Goal: Transaction & Acquisition: Purchase product/service

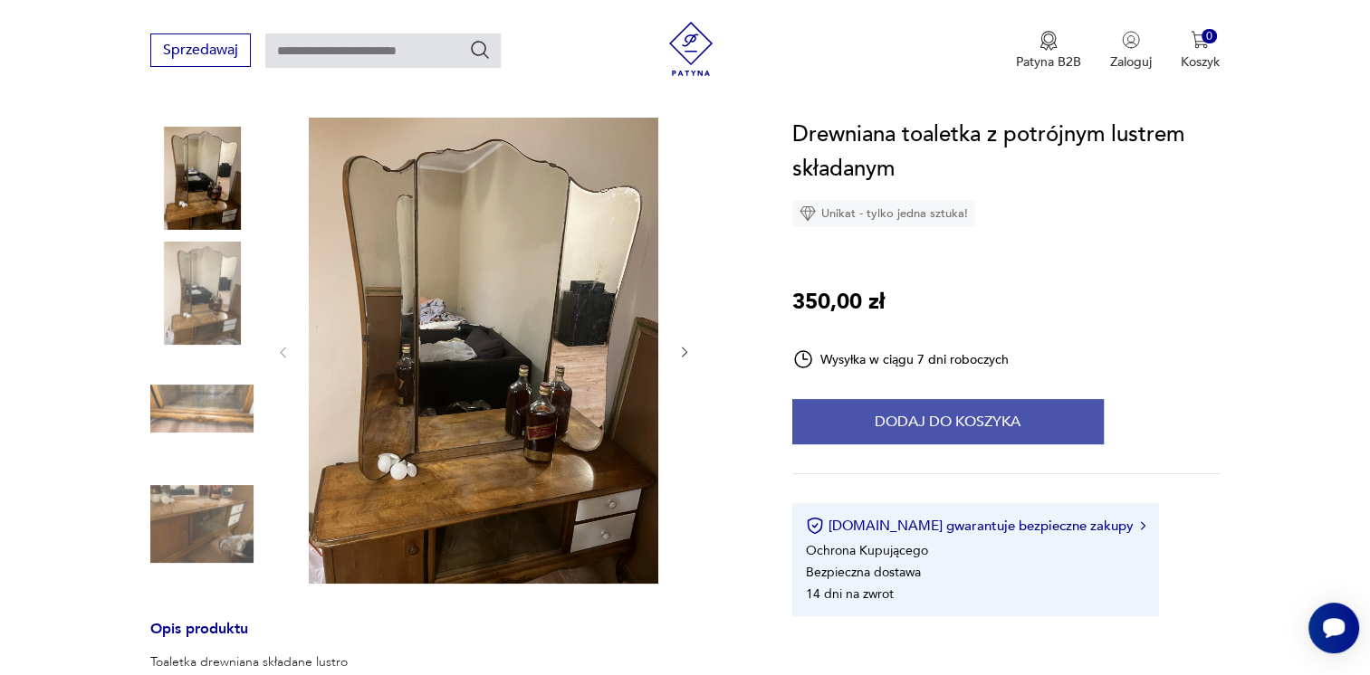
click at [877, 404] on button "Dodaj do koszyka" at bounding box center [947, 421] width 311 height 45
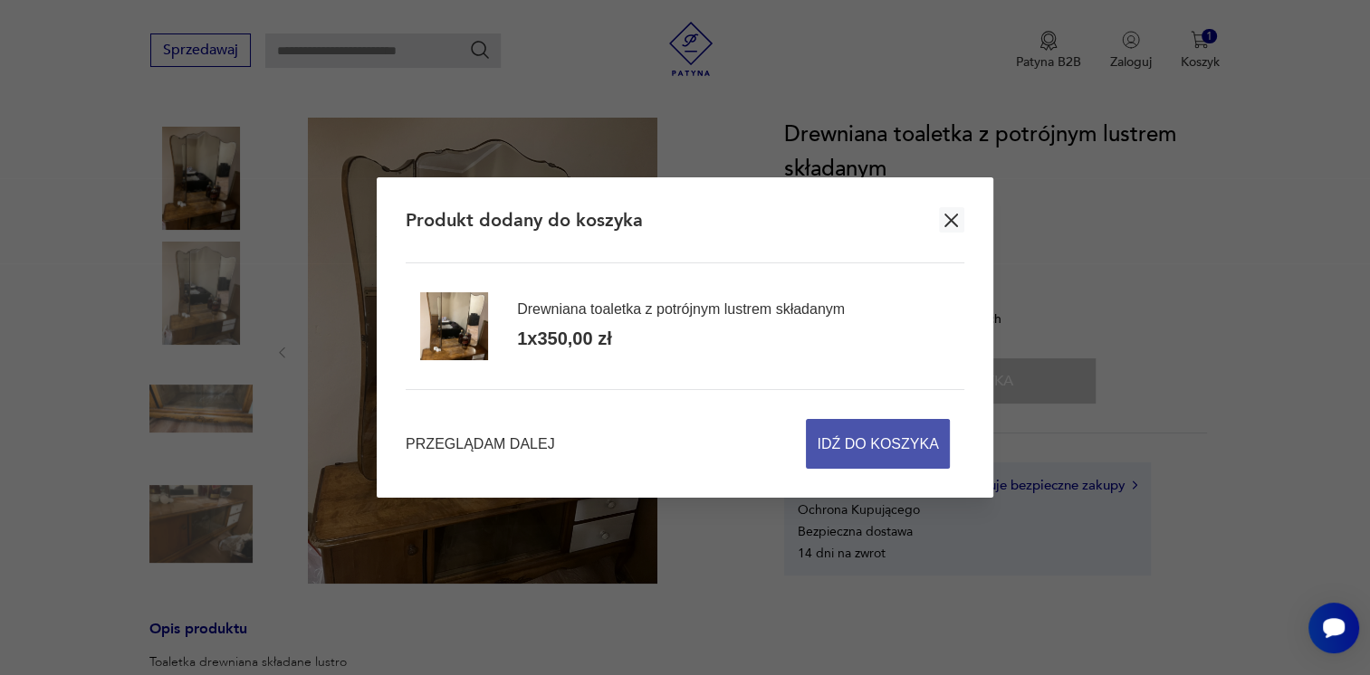
click at [849, 434] on span "Idź do koszyka" at bounding box center [877, 444] width 121 height 48
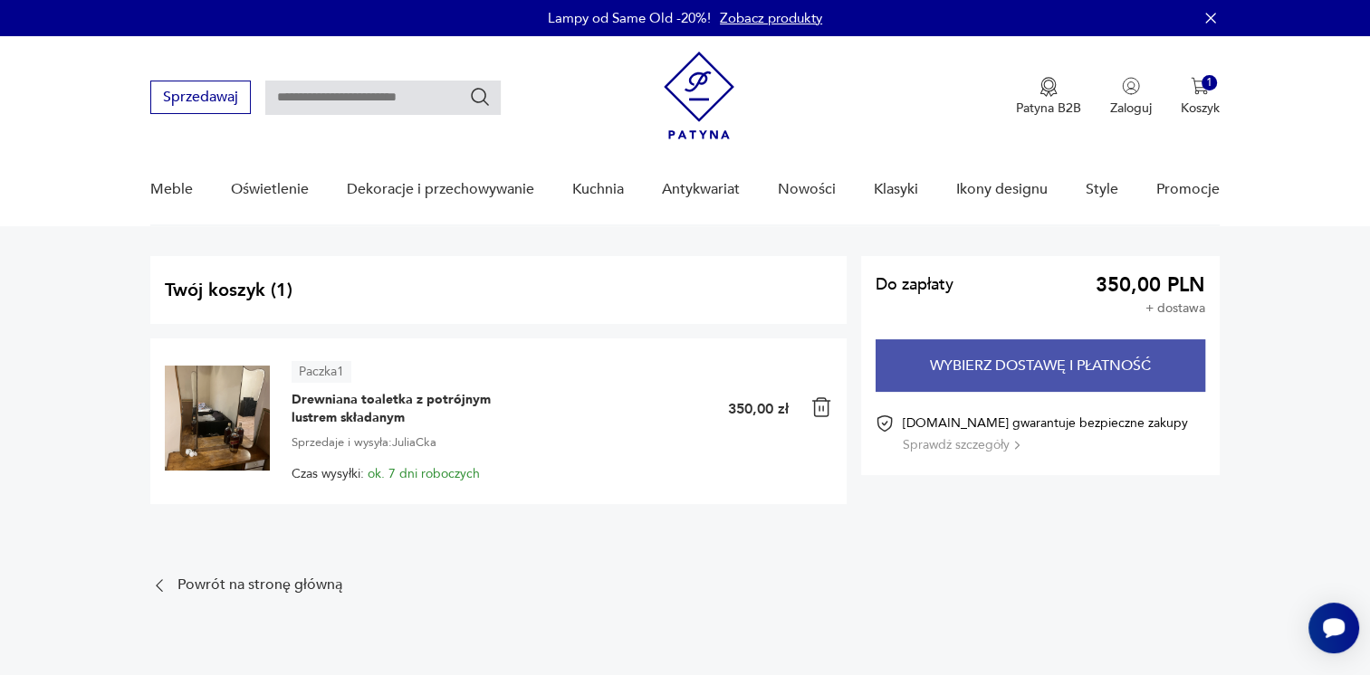
click at [960, 376] on button "Wybierz dostawę i płatność" at bounding box center [1041, 366] width 330 height 53
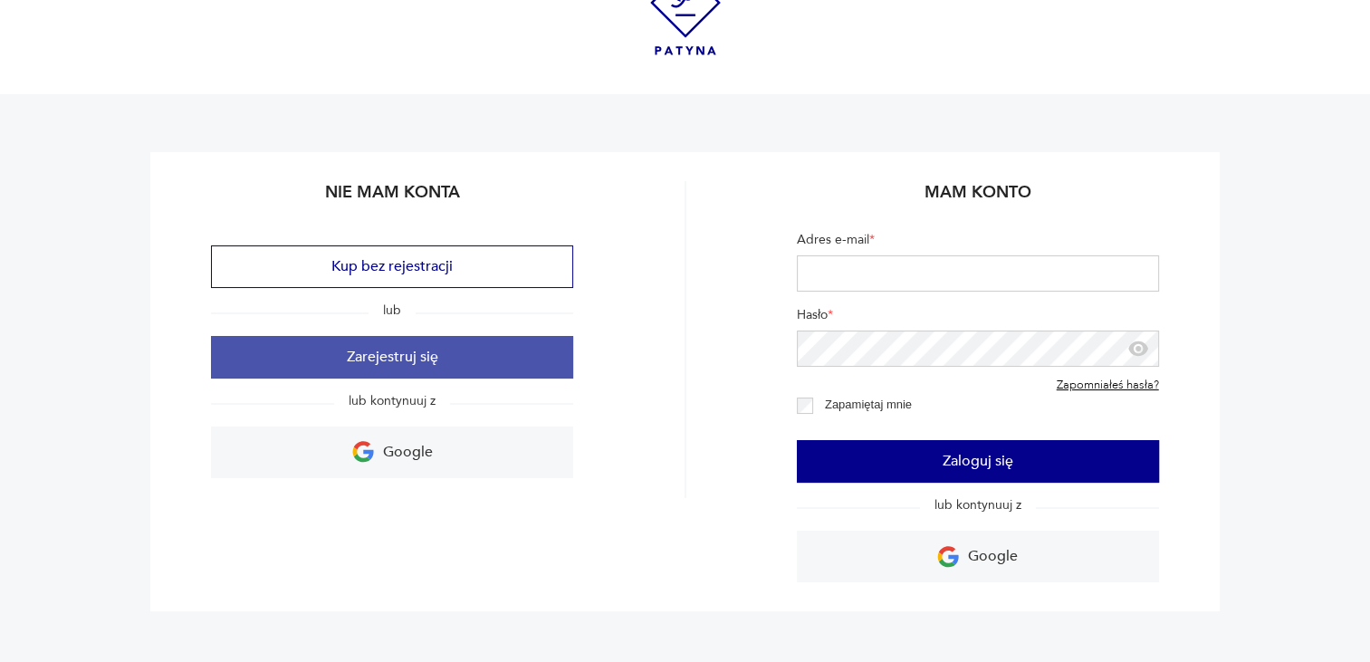
scroll to position [181, 0]
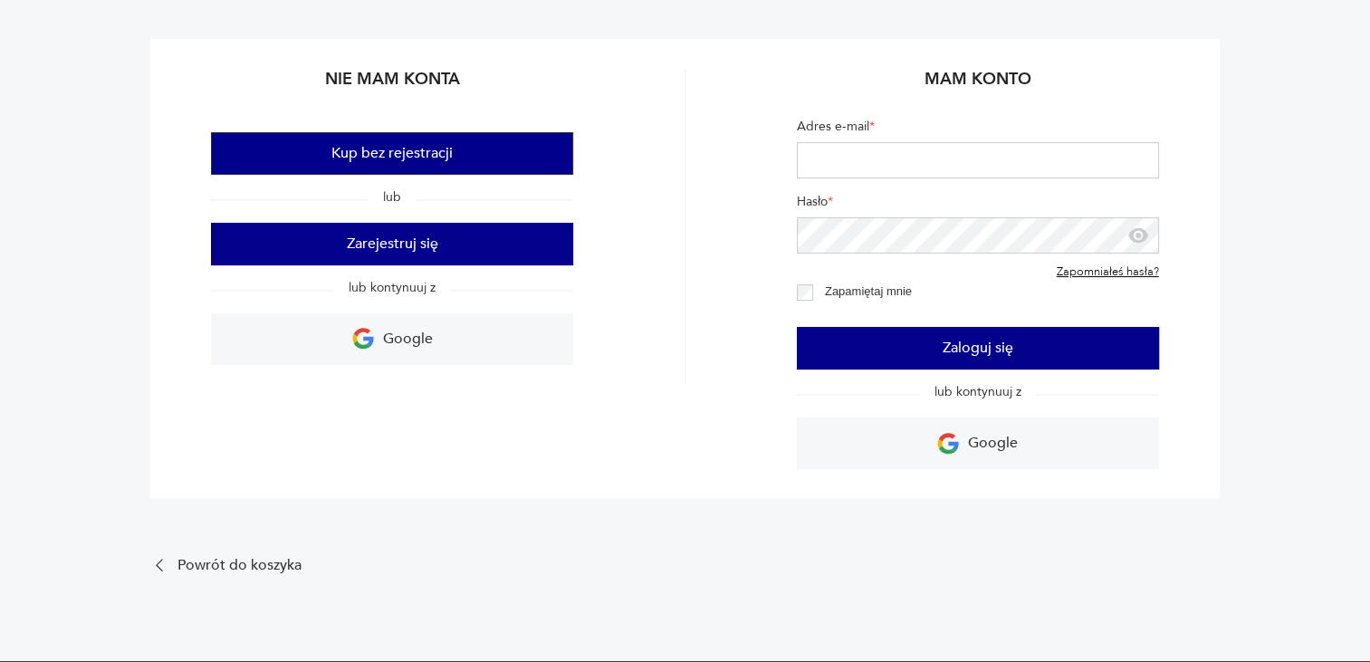
click at [392, 143] on button "Kup bez rejestracji" at bounding box center [392, 153] width 362 height 43
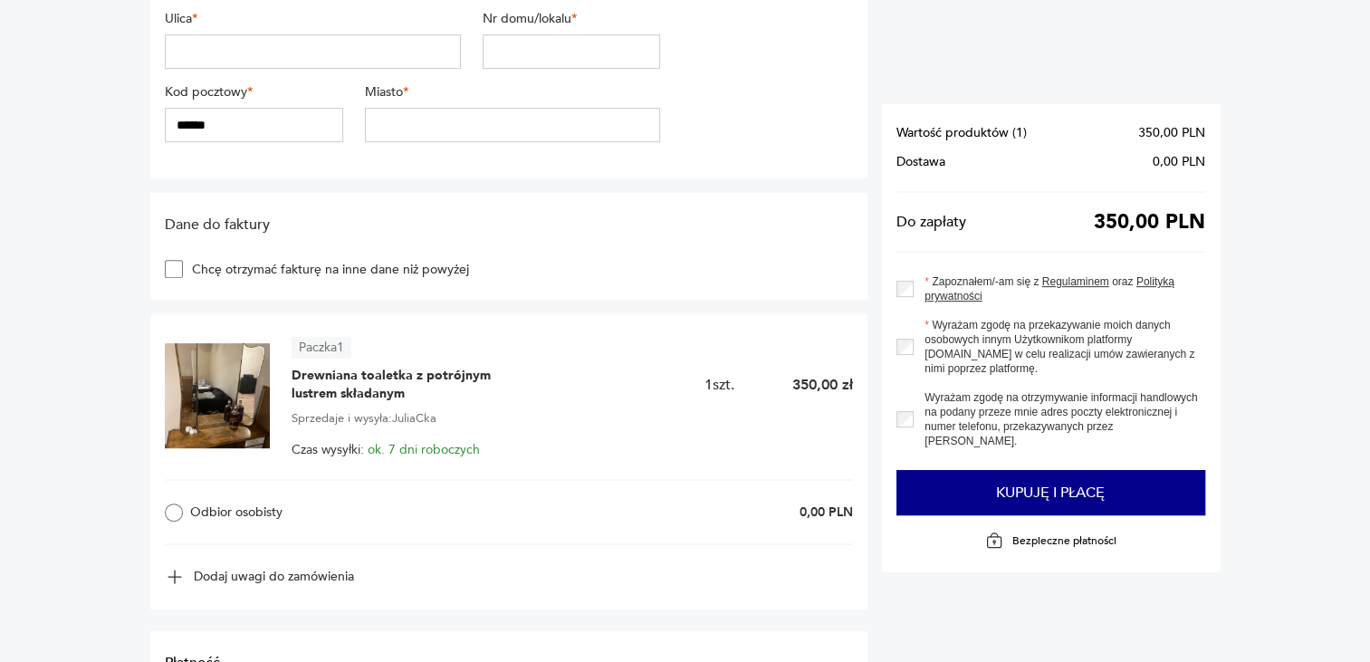
scroll to position [634, 0]
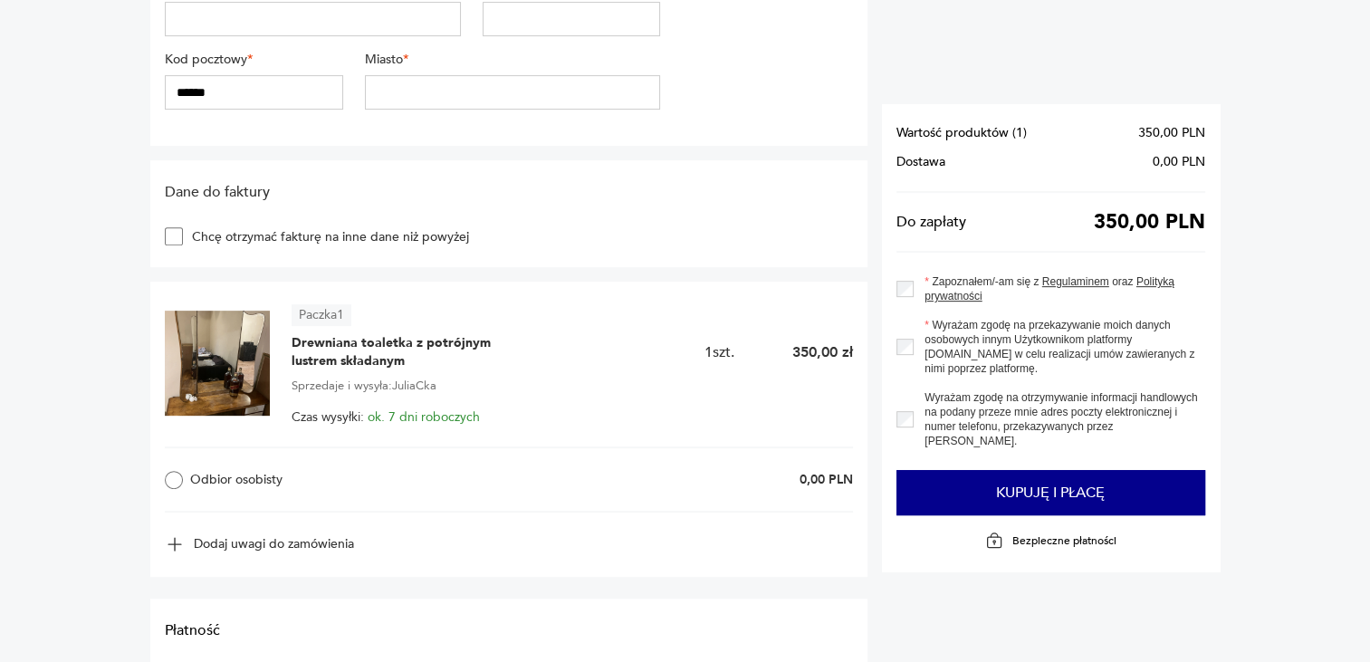
click at [311, 498] on div "Odbior osobisty 0,00 PLN" at bounding box center [509, 479] width 688 height 66
click at [268, 479] on label "Odbior osobisty" at bounding box center [311, 480] width 292 height 18
click at [273, 477] on label "Odbior osobisty" at bounding box center [311, 480] width 292 height 18
click at [311, 312] on article "Paczka 1" at bounding box center [322, 315] width 60 height 22
click at [197, 539] on button "Dodaj uwagi do zamówienia" at bounding box center [259, 544] width 189 height 20
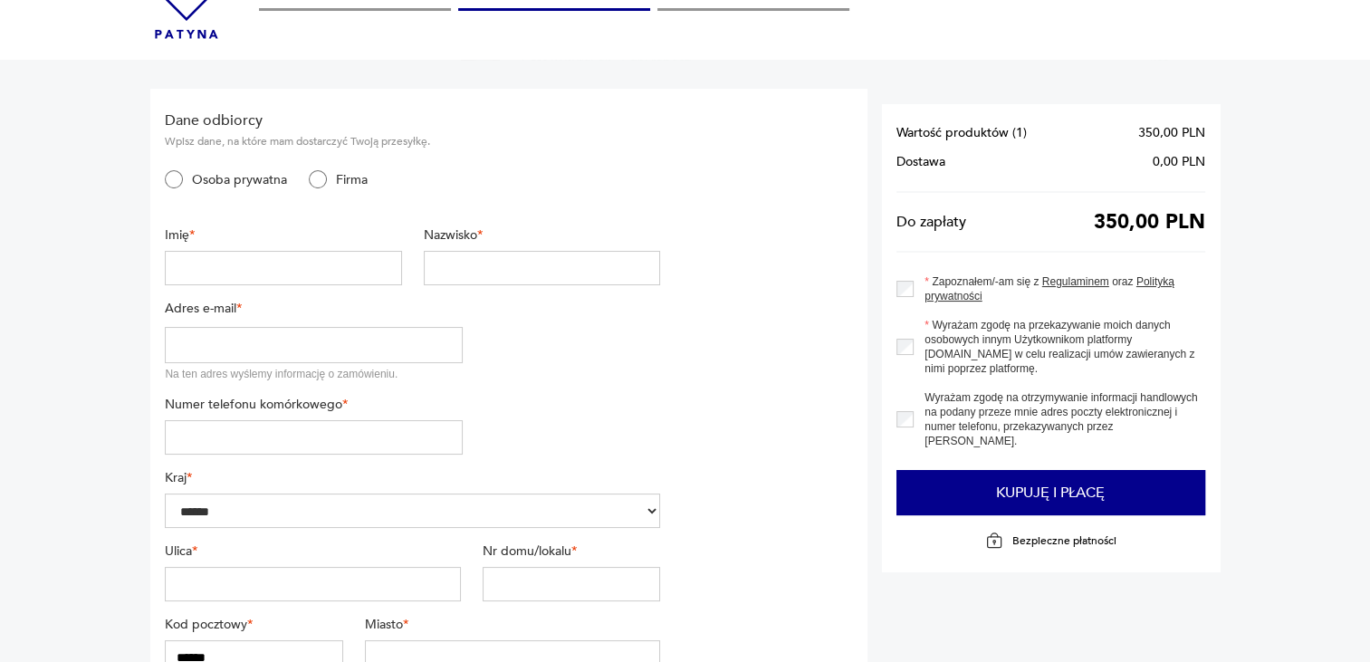
scroll to position [0, 0]
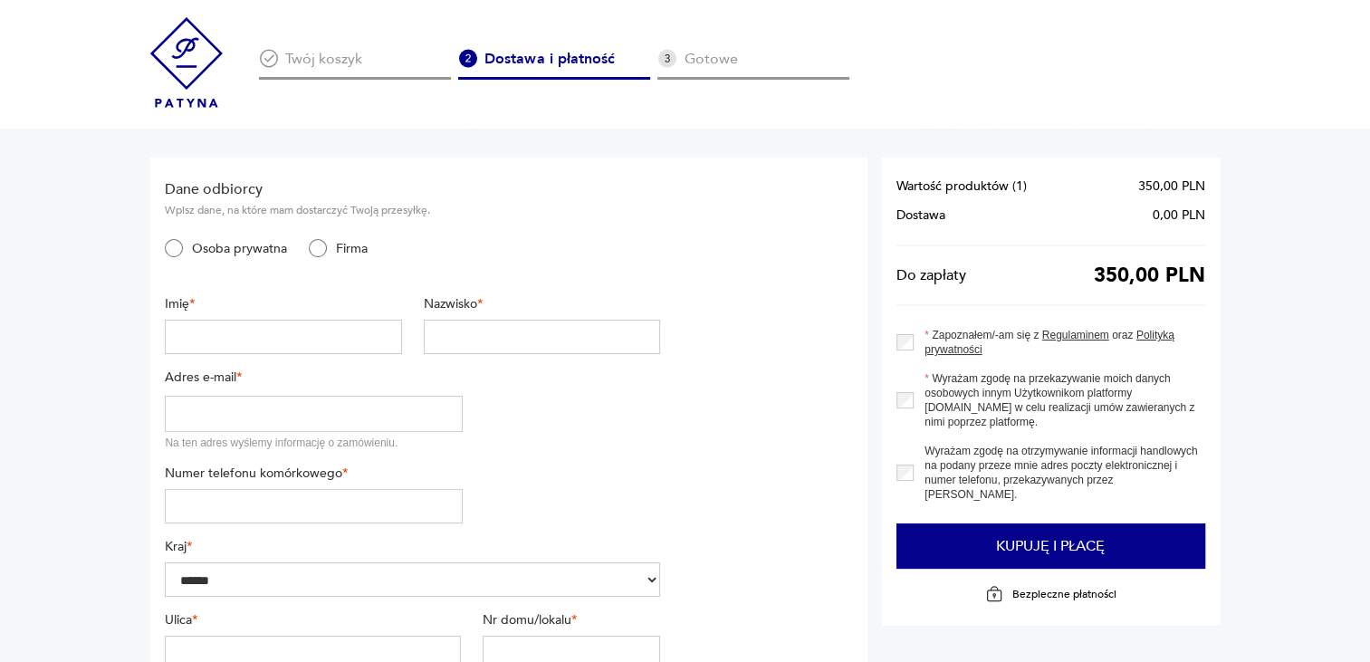
drag, startPoint x: 7, startPoint y: 1, endPoint x: 34, endPoint y: 221, distance: 221.6
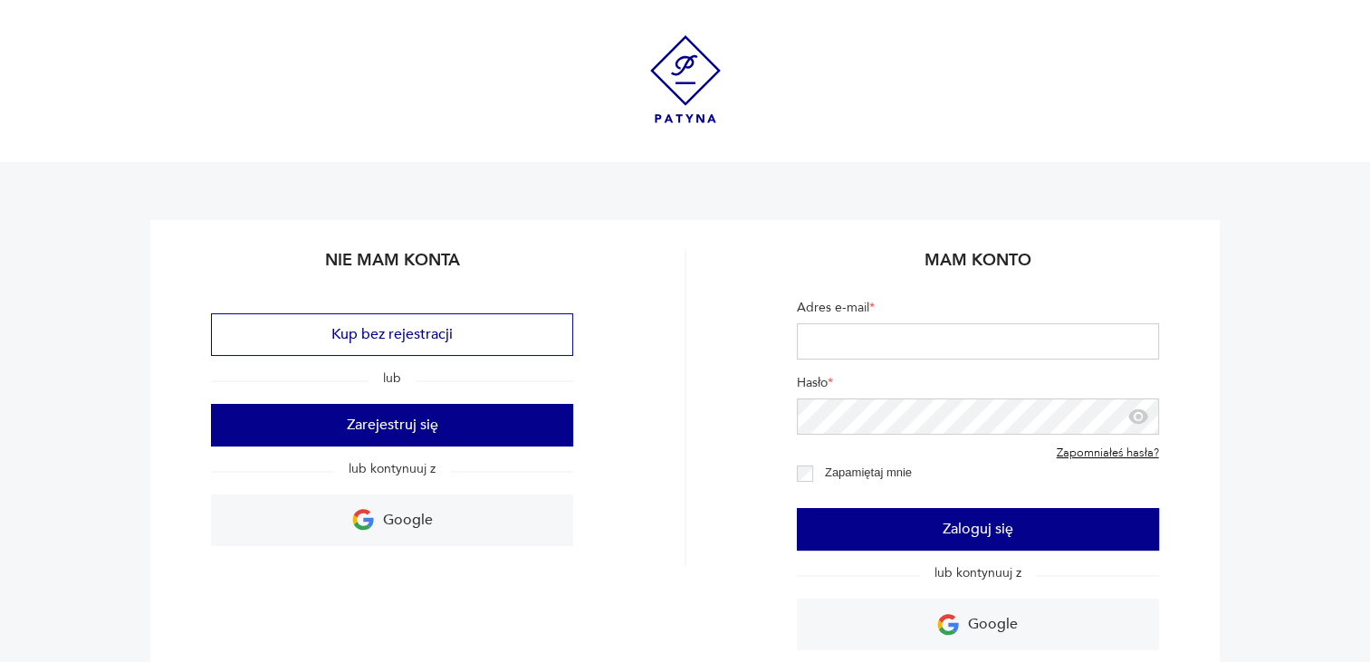
scroll to position [181, 0]
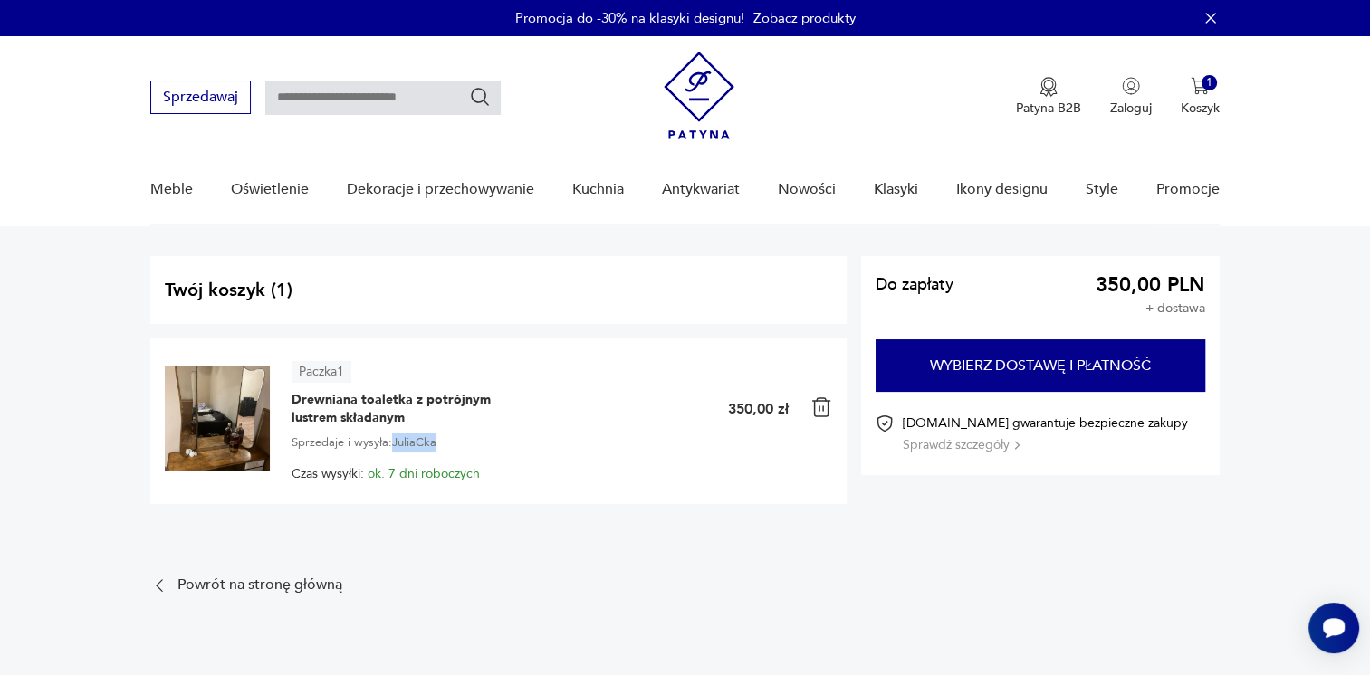
drag, startPoint x: 397, startPoint y: 437, endPoint x: 468, endPoint y: 440, distance: 71.6
click at [468, 440] on div "Sprzedaje i wysyła: JuliaCka" at bounding box center [562, 443] width 540 height 20
drag, startPoint x: 468, startPoint y: 440, endPoint x: 500, endPoint y: 512, distance: 78.2
click at [500, 512] on div "Paczka 1 Drewniana toaletka z potrójnym lustrem składanym 1 350,00 zł Sprzedaje…" at bounding box center [497, 429] width 695 height 180
click at [391, 385] on div "Paczka 1 Drewniana toaletka z potrójnym lustrem składanym 1 350,00 zł Sprzedaje…" at bounding box center [562, 421] width 540 height 120
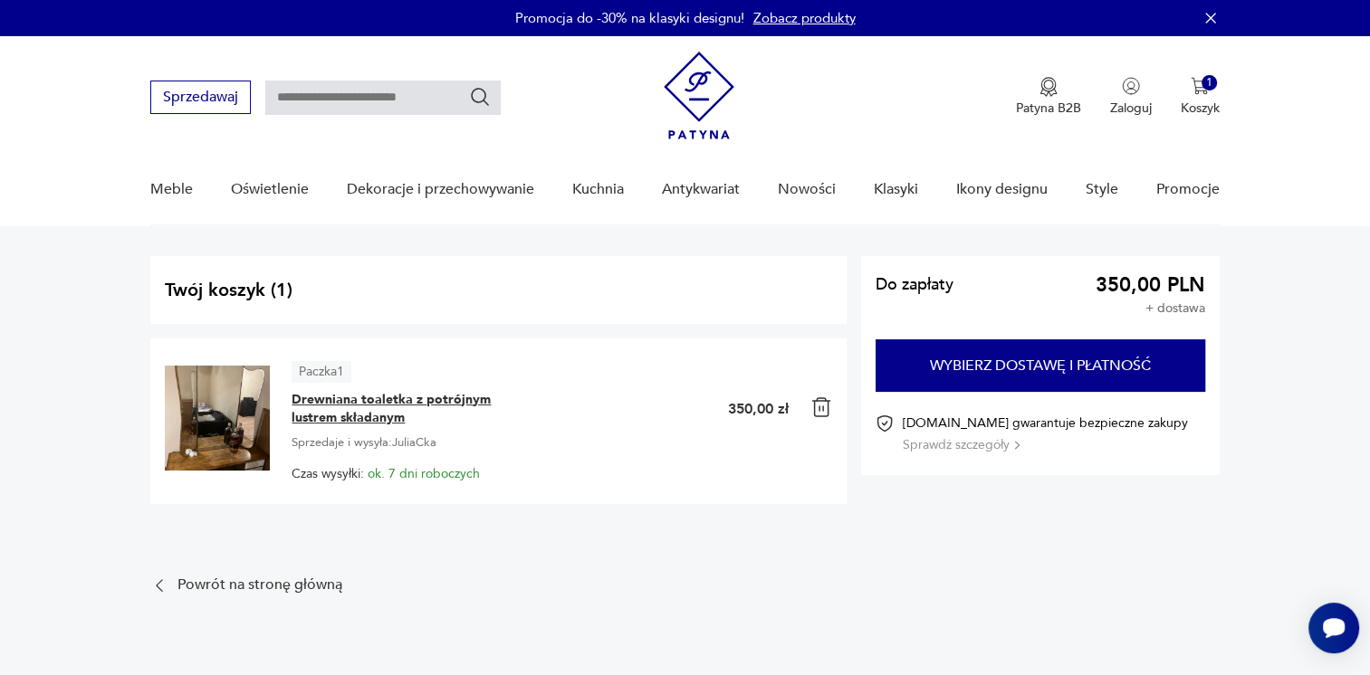
click at [391, 397] on span "Drewniana toaletka z potrójnym lustrem składanym" at bounding box center [405, 409] width 226 height 36
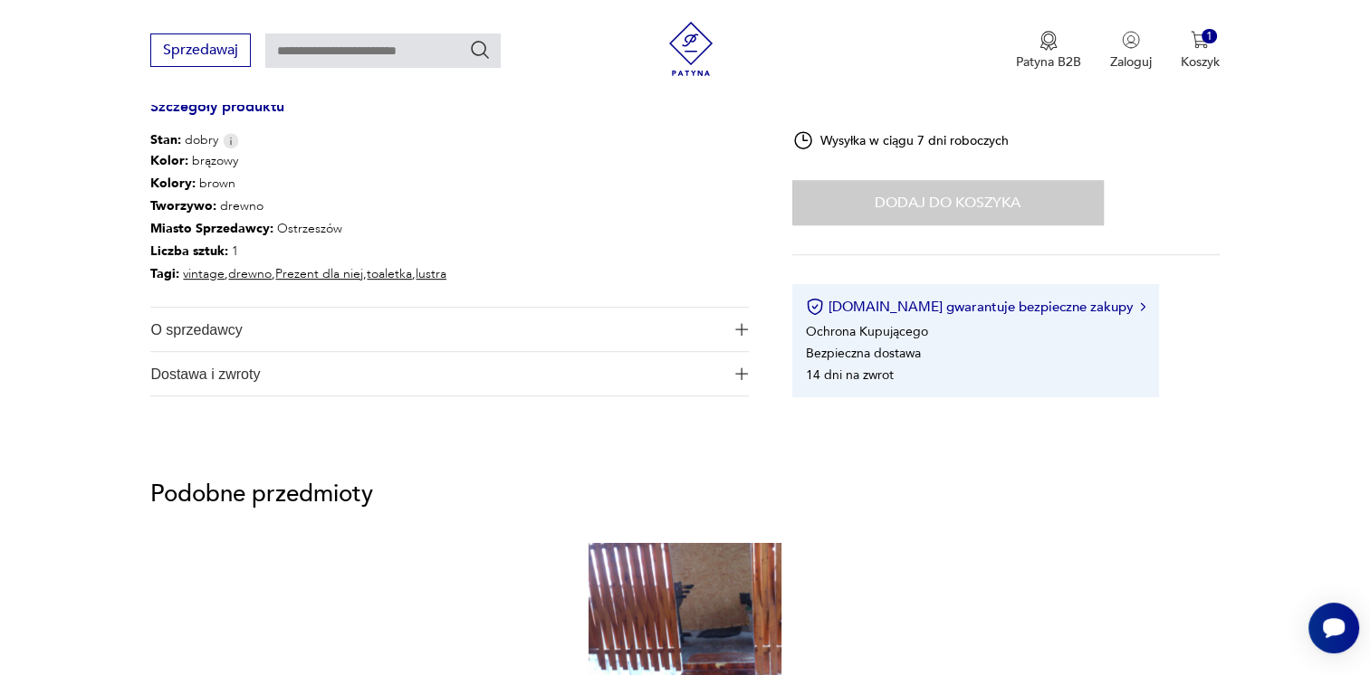
scroll to position [996, 0]
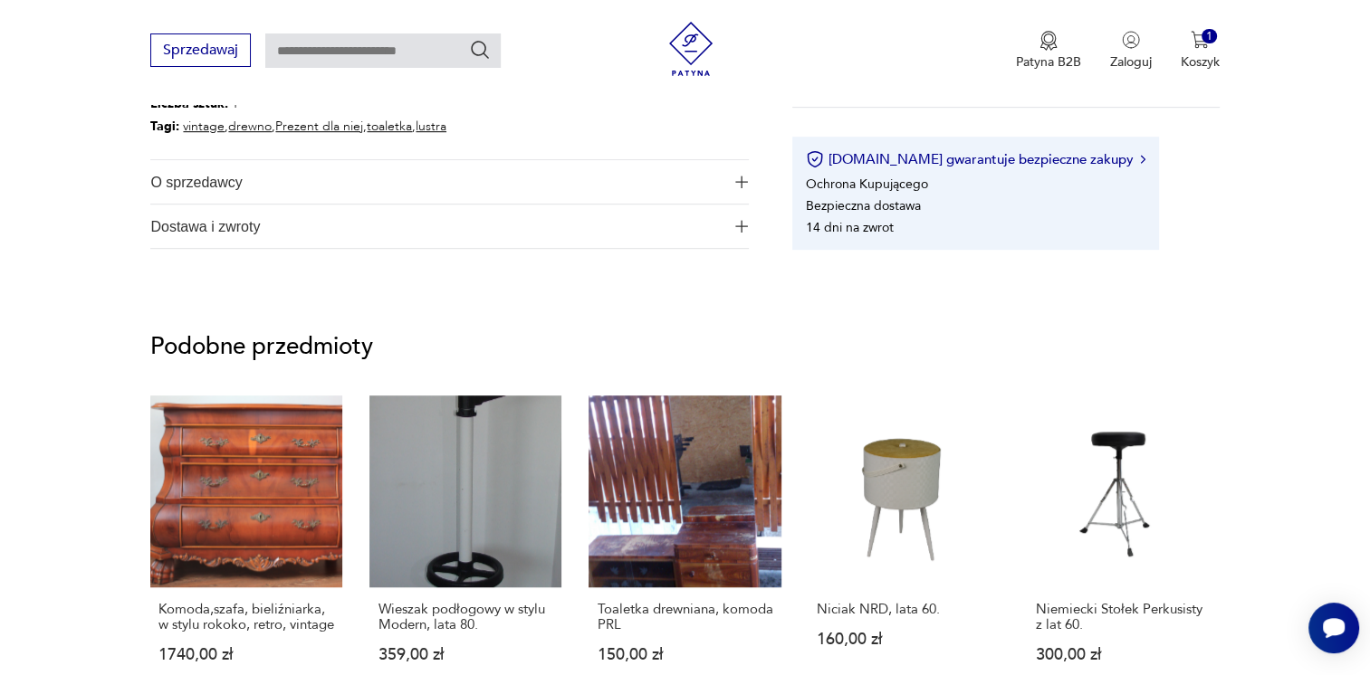
click at [676, 184] on span "O sprzedawcy" at bounding box center [436, 181] width 573 height 43
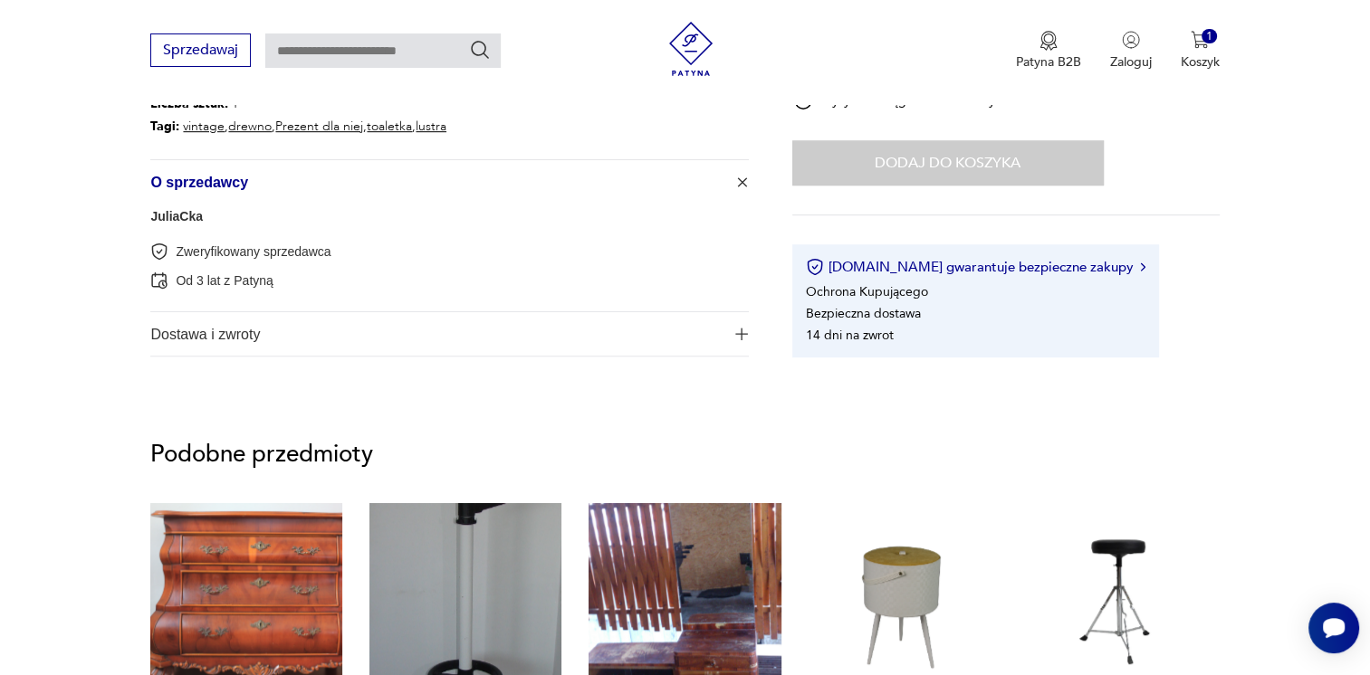
drag, startPoint x: 633, startPoint y: 331, endPoint x: 624, endPoint y: 319, distance: 15.6
click at [627, 325] on span "Dostawa i zwroty" at bounding box center [436, 333] width 573 height 43
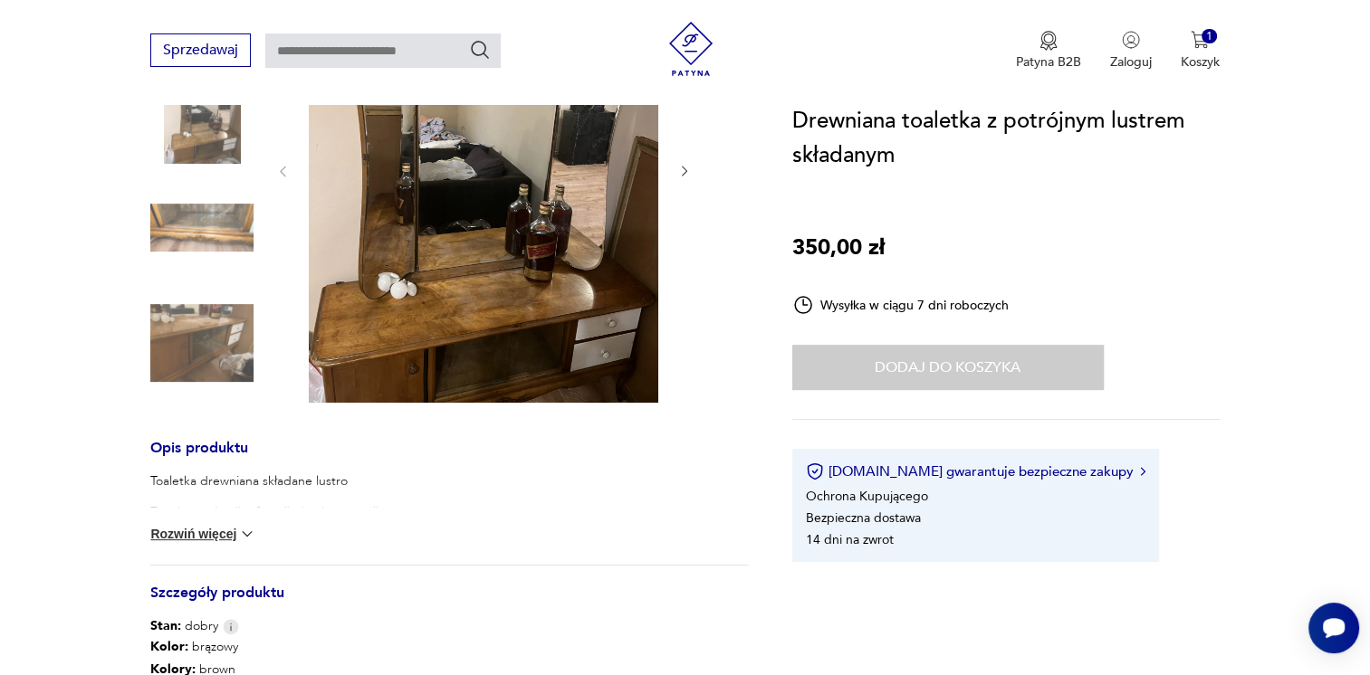
scroll to position [91, 0]
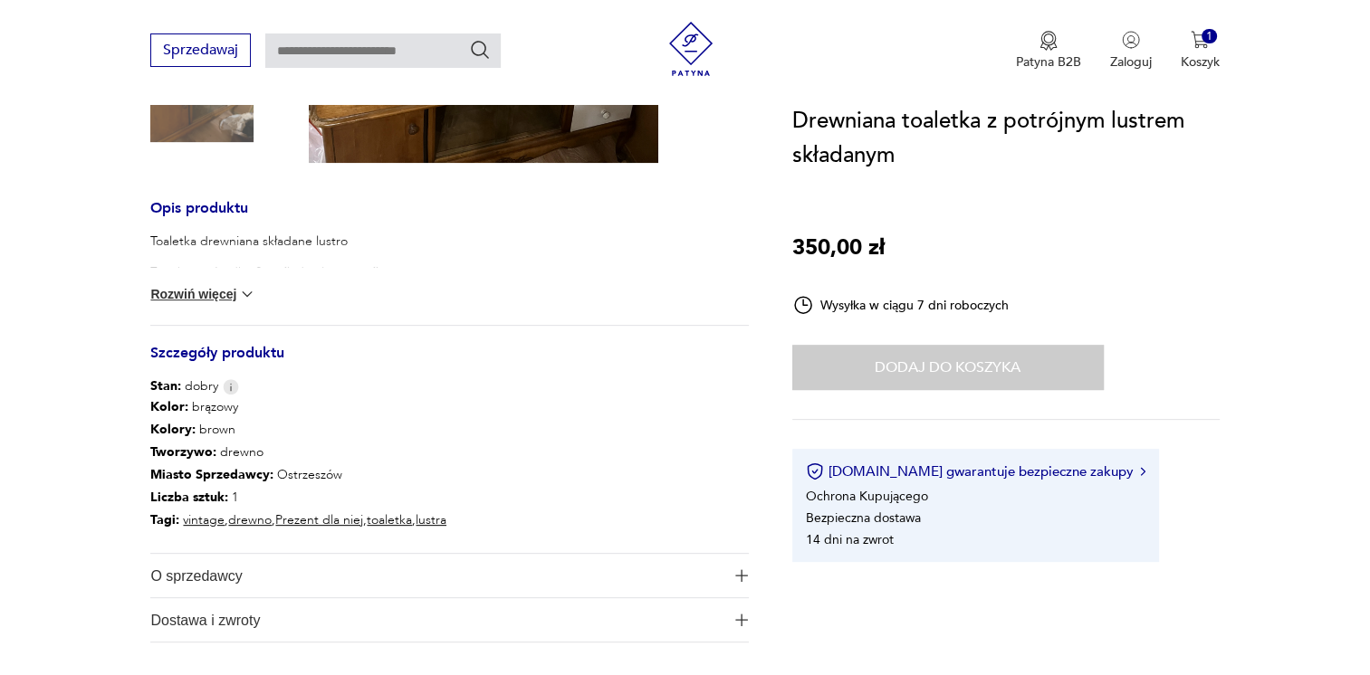
scroll to position [634, 0]
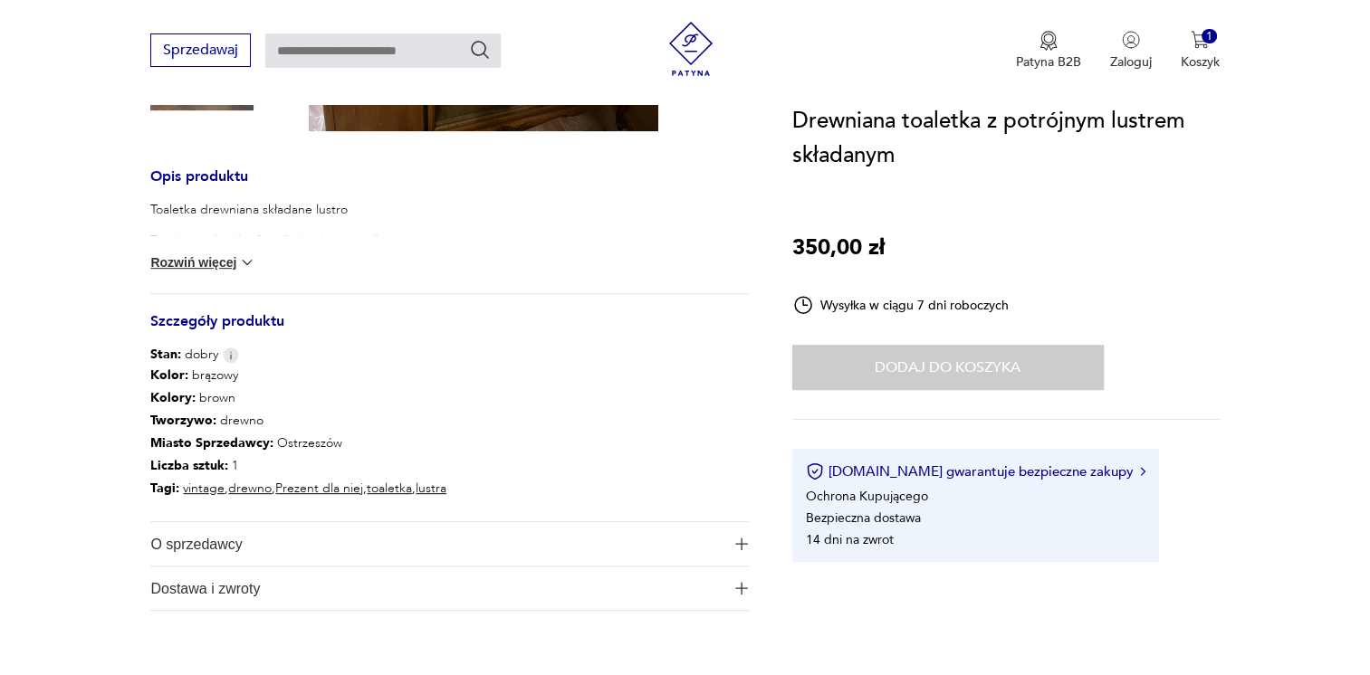
click at [269, 436] on p "Miasto Sprzedawcy : Ostrzeszów" at bounding box center [298, 443] width 296 height 23
drag, startPoint x: 263, startPoint y: 444, endPoint x: 340, endPoint y: 437, distance: 77.2
click at [340, 437] on p "Miasto Sprzedawcy : Ostrzeszów" at bounding box center [298, 443] width 296 height 23
copy p "Ostrzeszów"
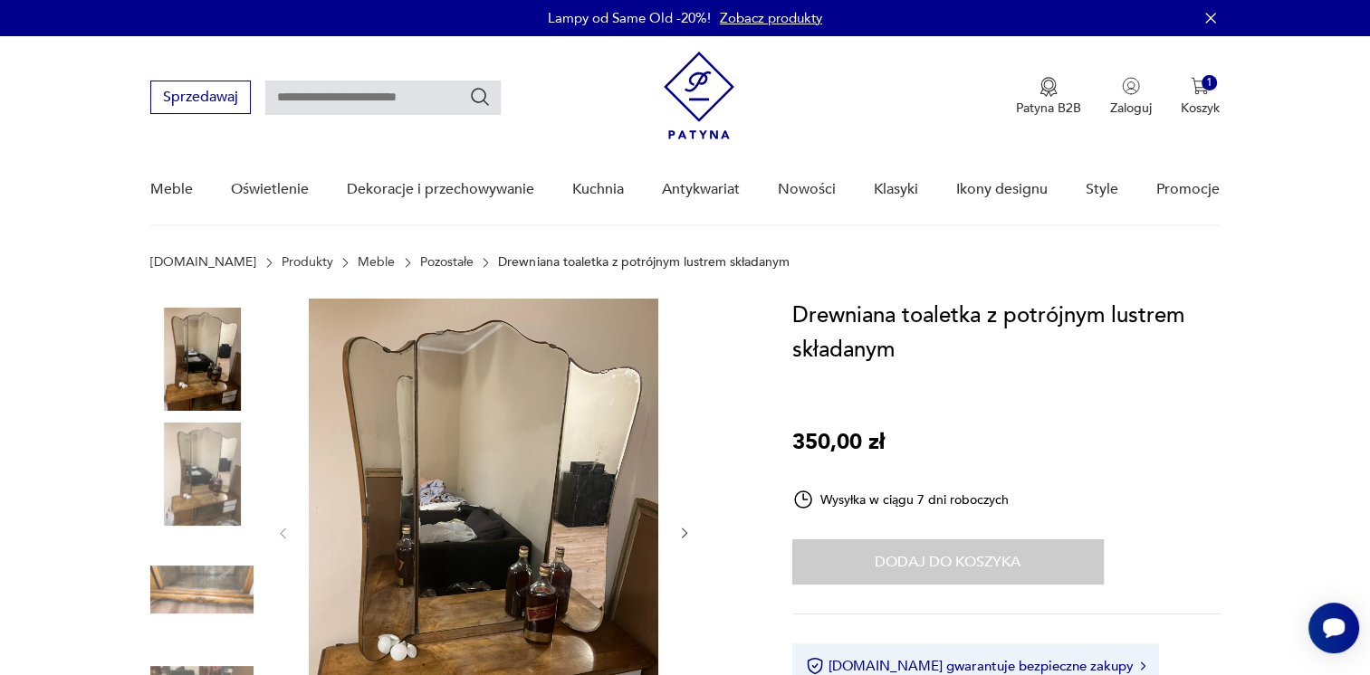
click at [333, 104] on input "text" at bounding box center [382, 98] width 235 height 34
type input "********"
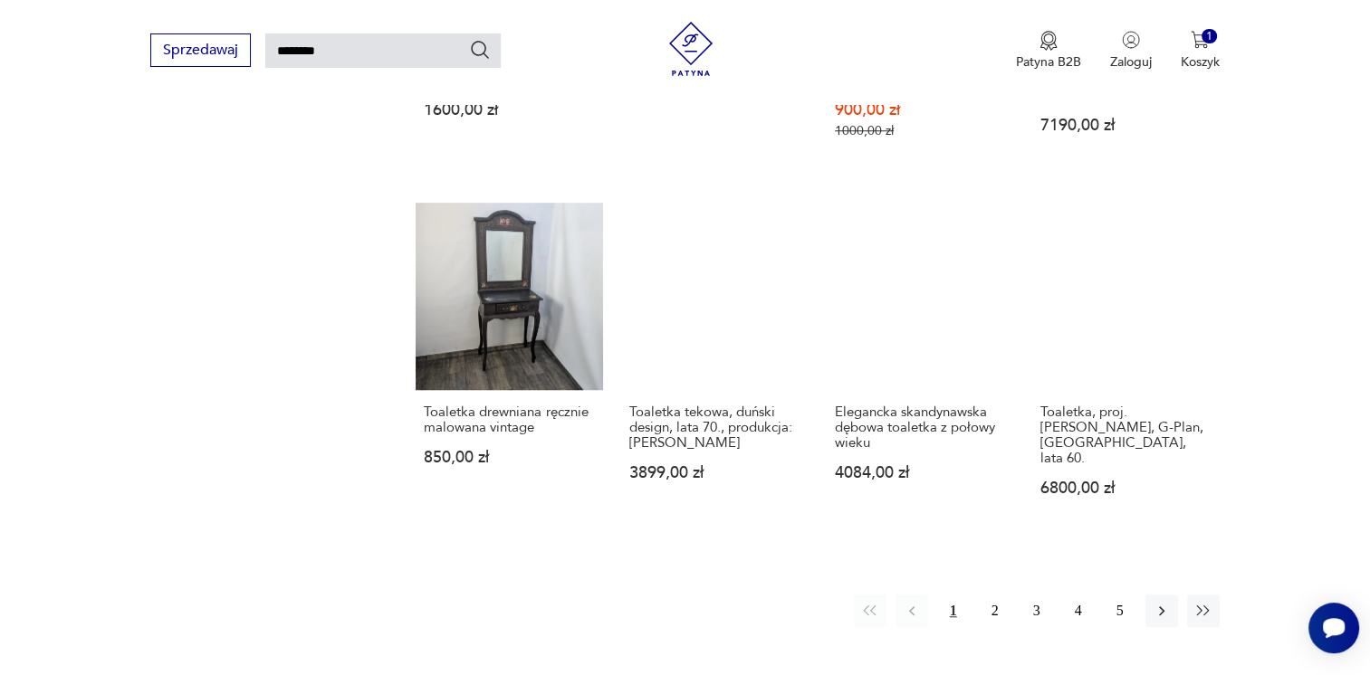
scroll to position [1241, 0]
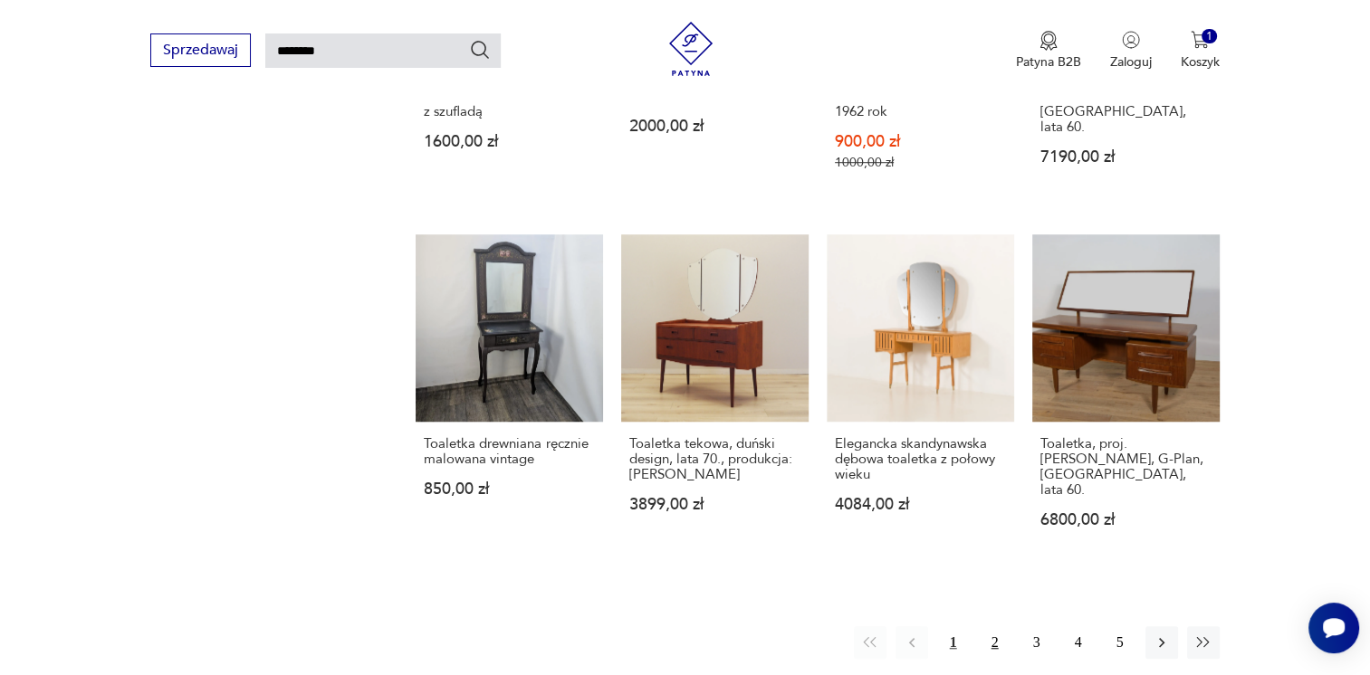
click at [980, 627] on button "2" at bounding box center [995, 643] width 33 height 33
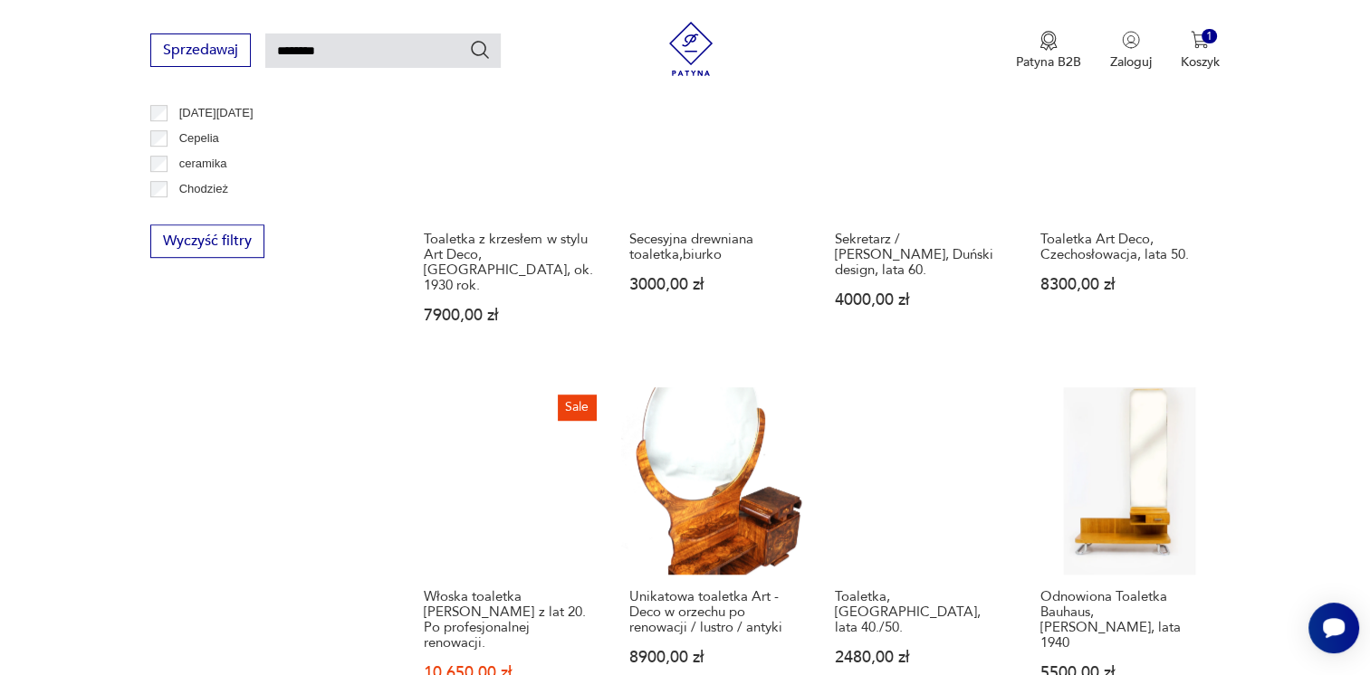
scroll to position [1332, 0]
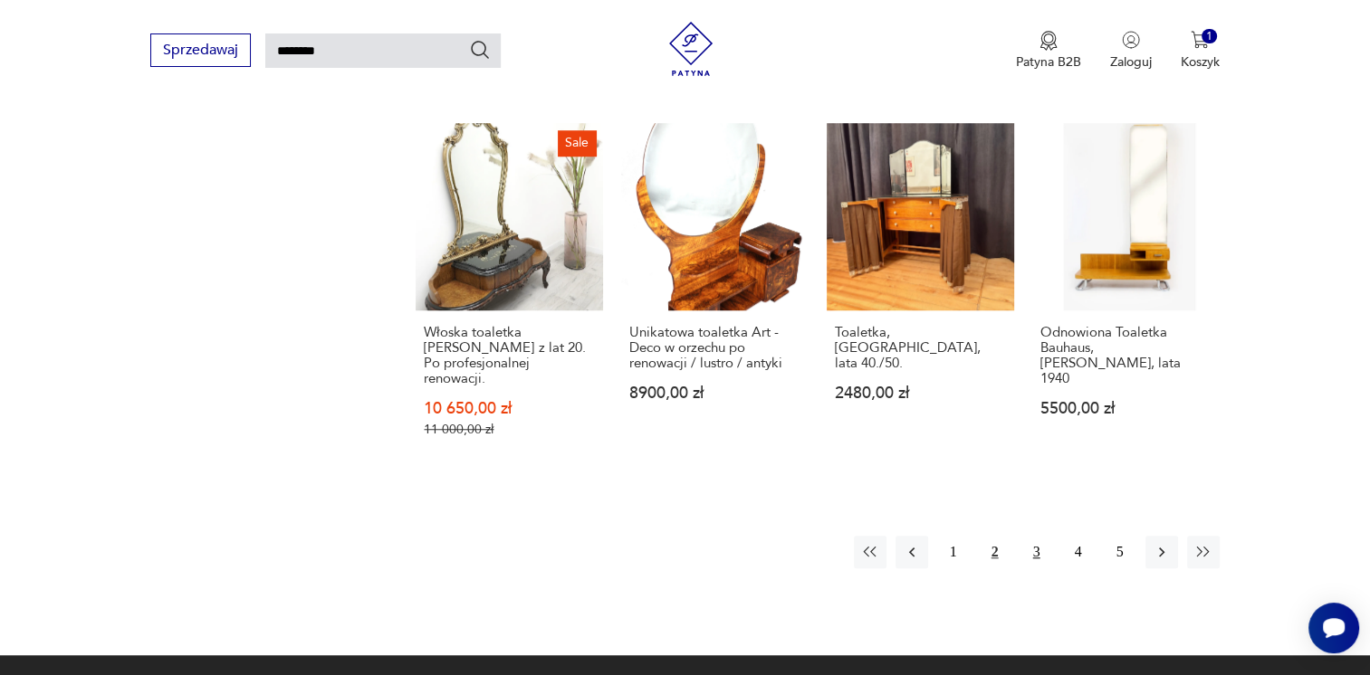
click at [1034, 536] on button "3" at bounding box center [1036, 552] width 33 height 33
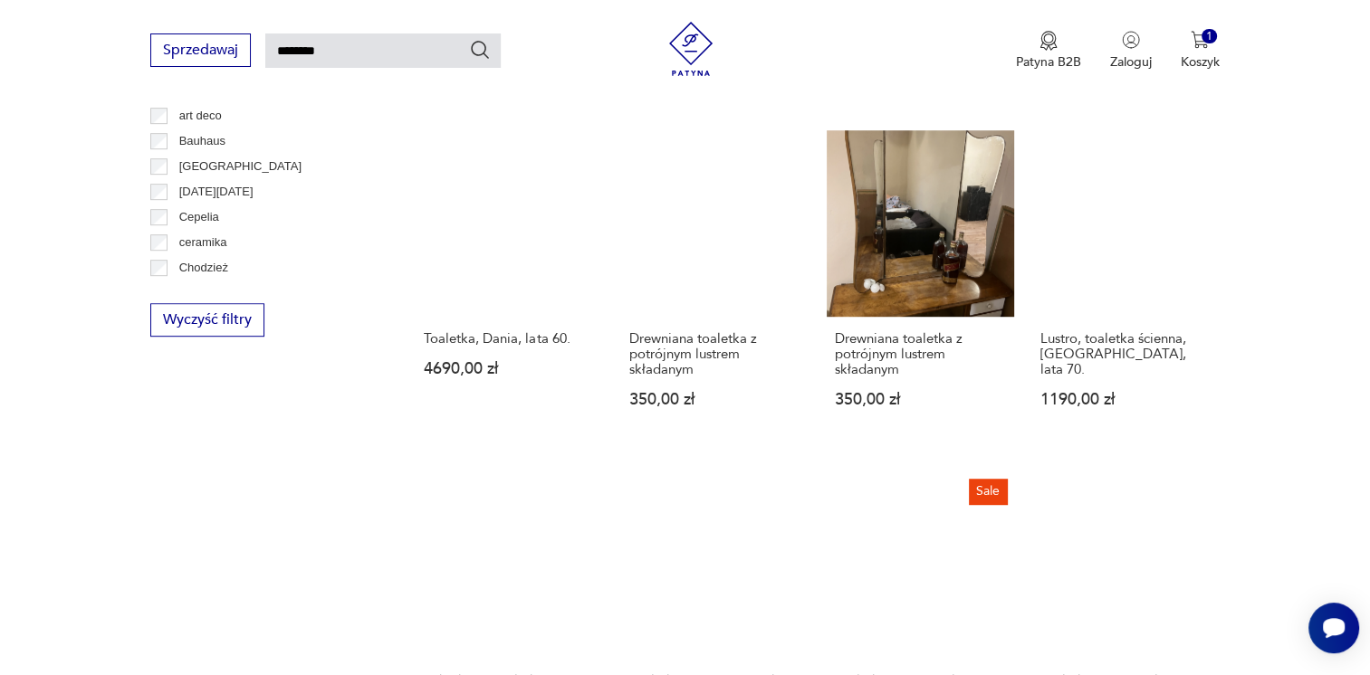
scroll to position [1268, 0]
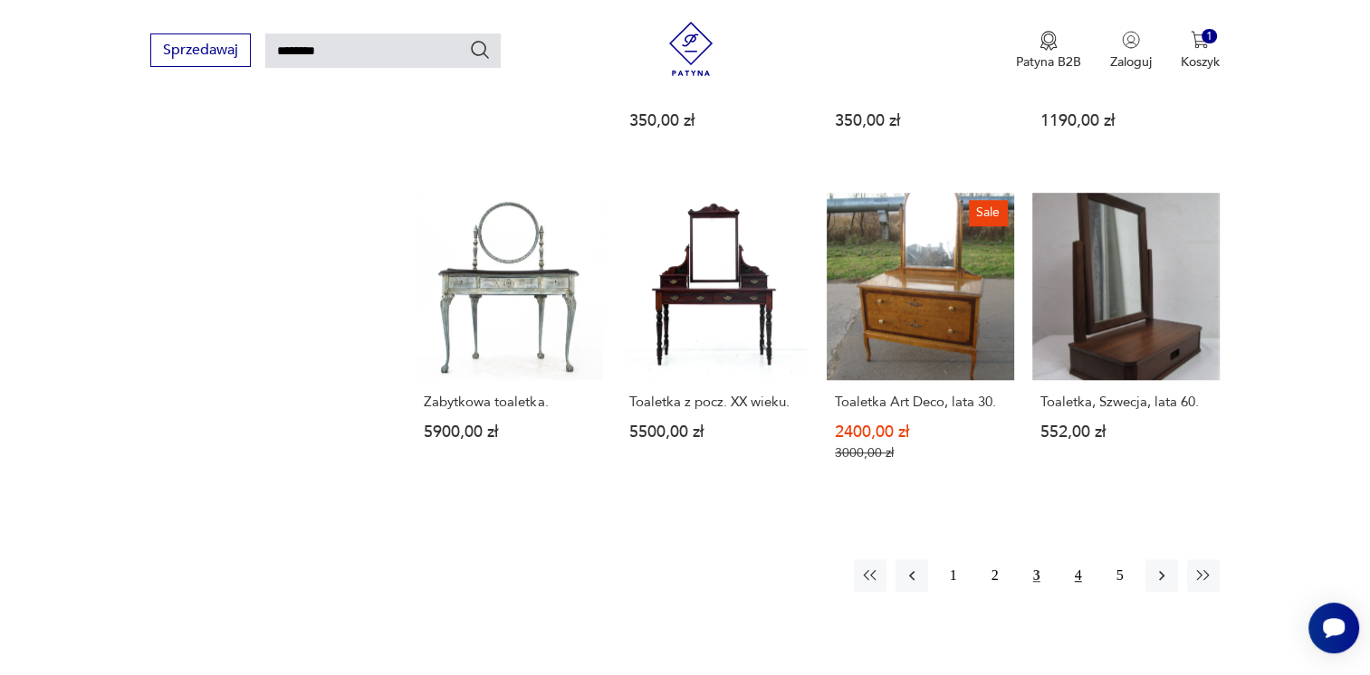
click at [1082, 560] on button "4" at bounding box center [1078, 576] width 33 height 33
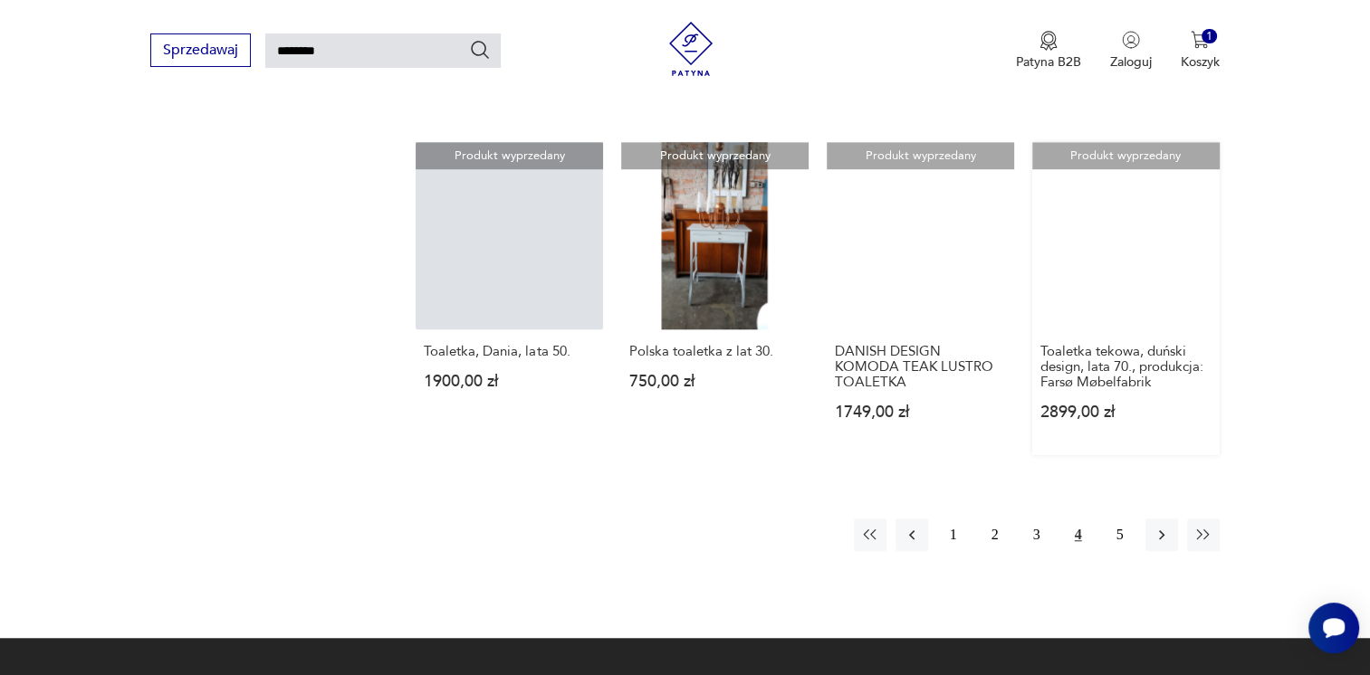
scroll to position [1332, 0]
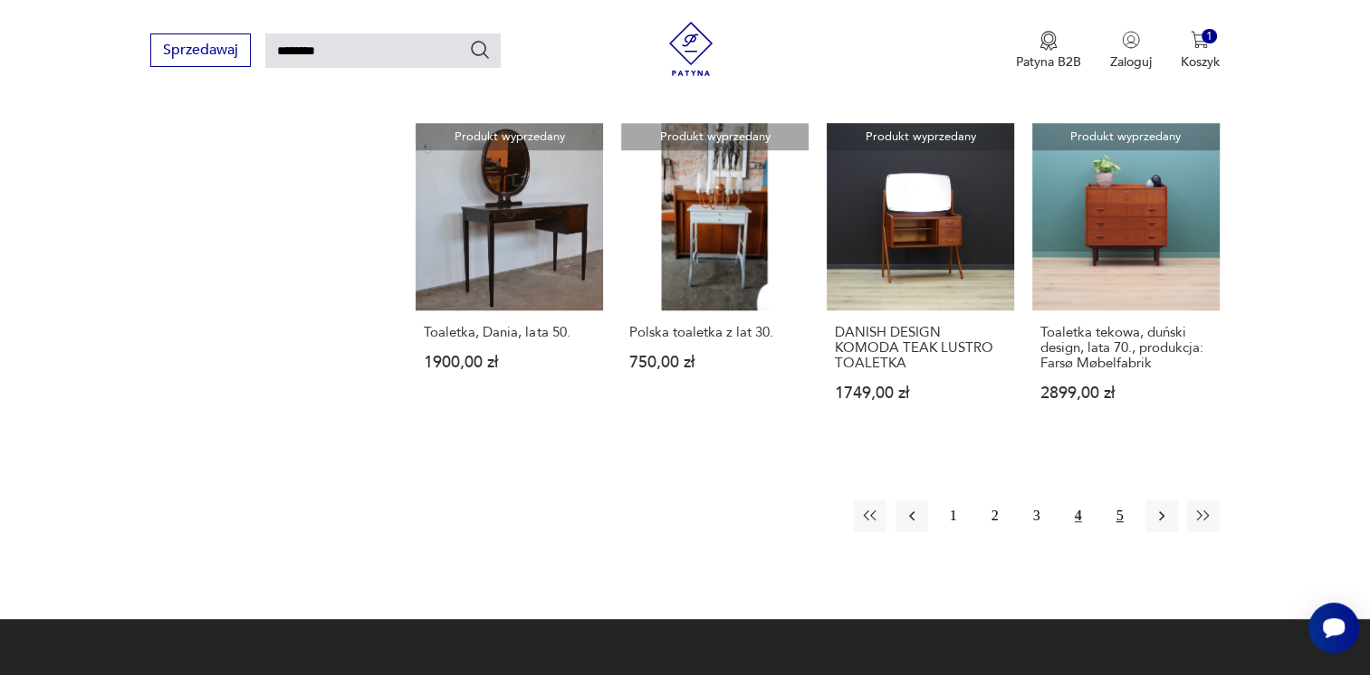
click at [1112, 500] on button "5" at bounding box center [1120, 516] width 33 height 33
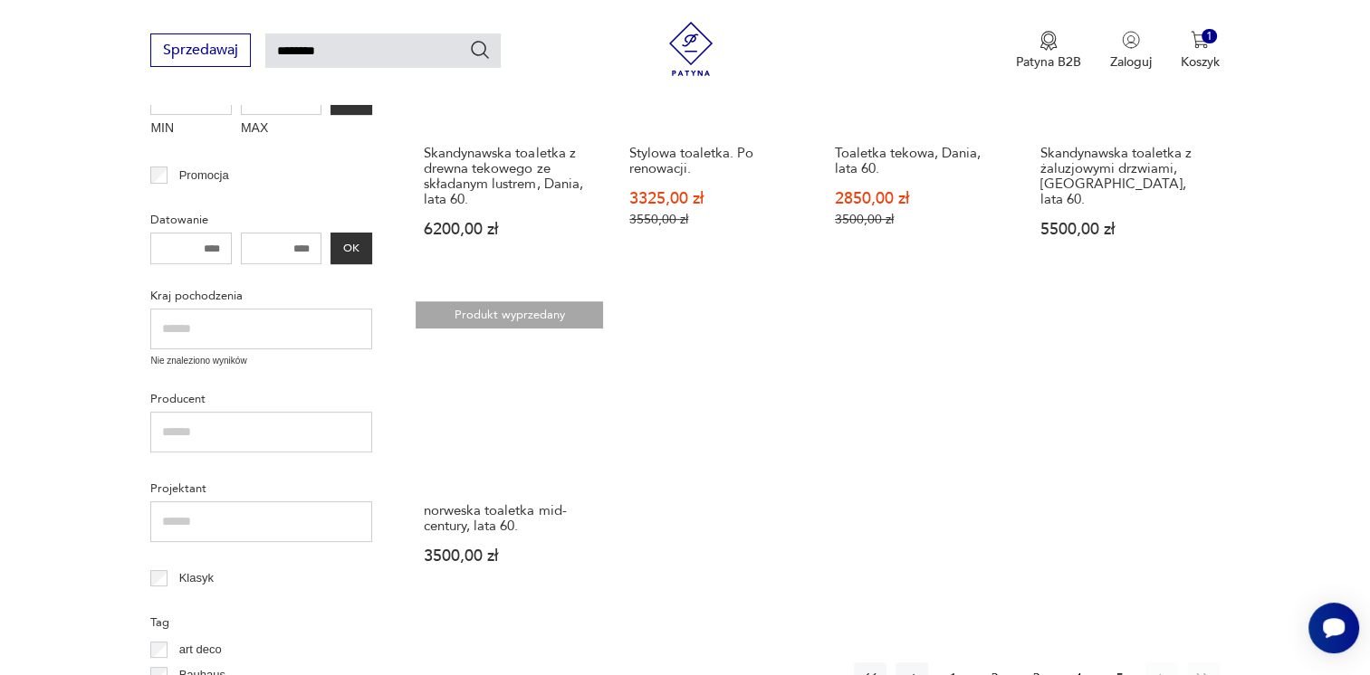
scroll to position [608, 0]
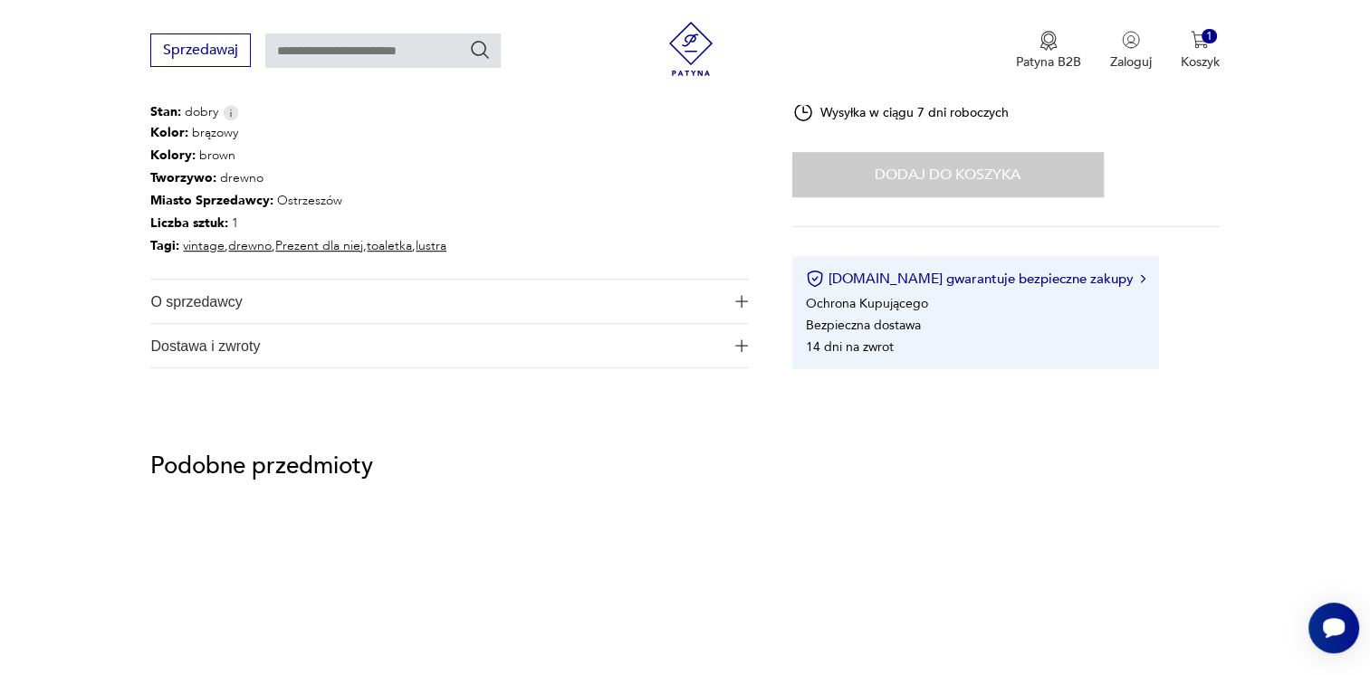
scroll to position [905, 0]
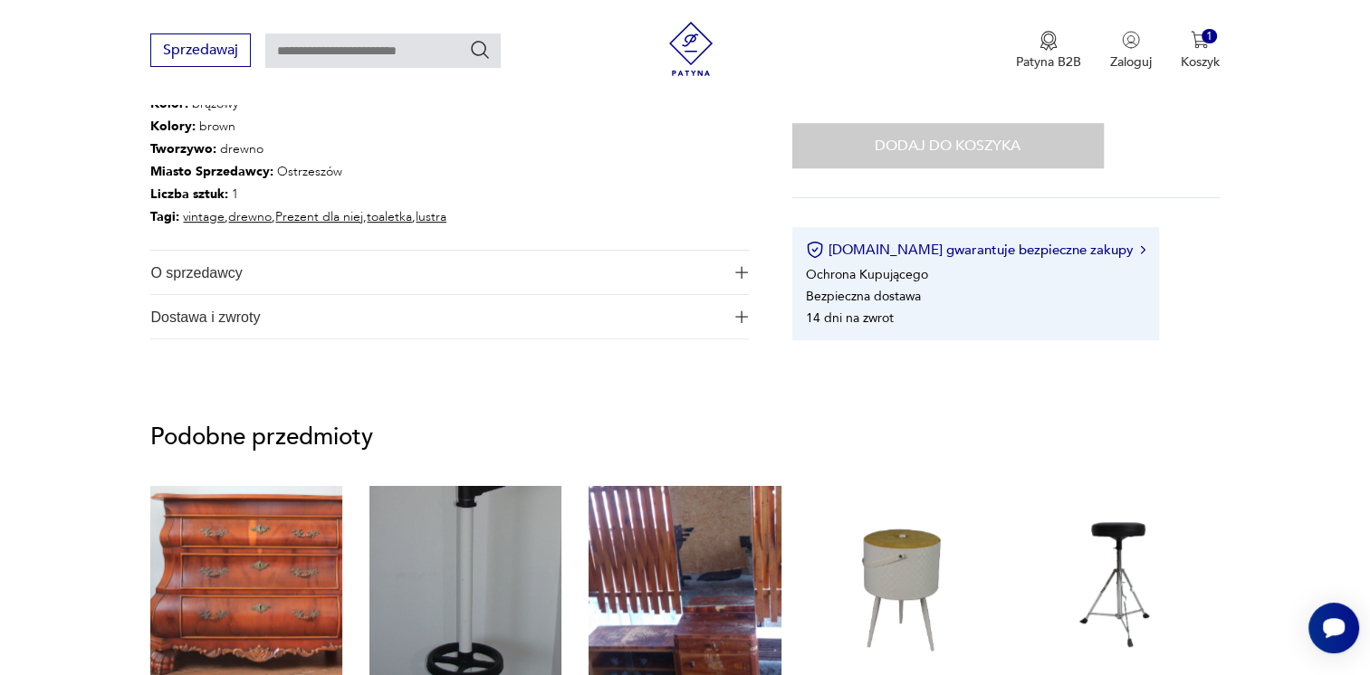
click at [254, 317] on span "Dostawa i zwroty" at bounding box center [436, 316] width 573 height 43
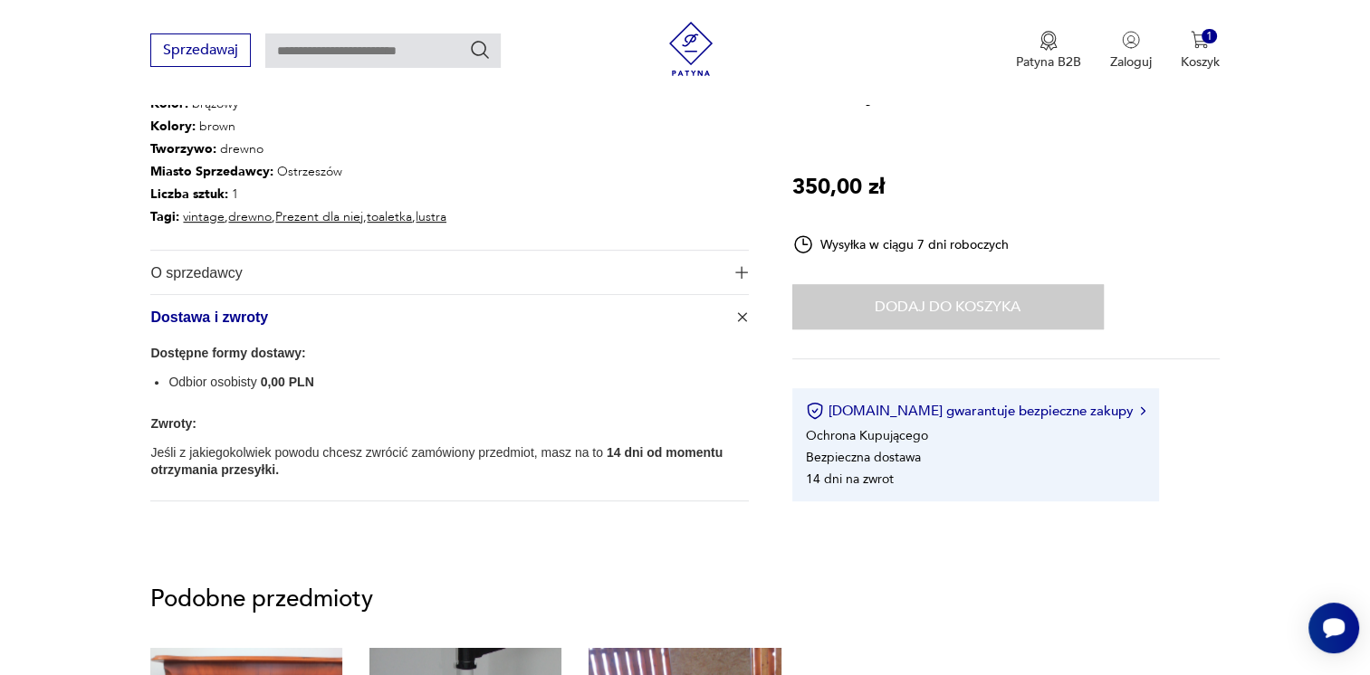
click at [268, 381] on span "0,00 PLN" at bounding box center [287, 382] width 53 height 14
drag, startPoint x: 181, startPoint y: 387, endPoint x: 426, endPoint y: 392, distance: 245.4
click at [426, 392] on div "Dostępne formy dostawy: Odbior osobisty 0,00 PLN Zwroty: Jeśli z jakiegokolwiek…" at bounding box center [449, 410] width 598 height 137
drag, startPoint x: 426, startPoint y: 392, endPoint x: 283, endPoint y: 467, distance: 161.6
click at [283, 467] on p "Jeśli z jakiegokolwiek powodu chcesz zwrócić zamówiony przedmiot, masz na to 14…" at bounding box center [449, 462] width 598 height 34
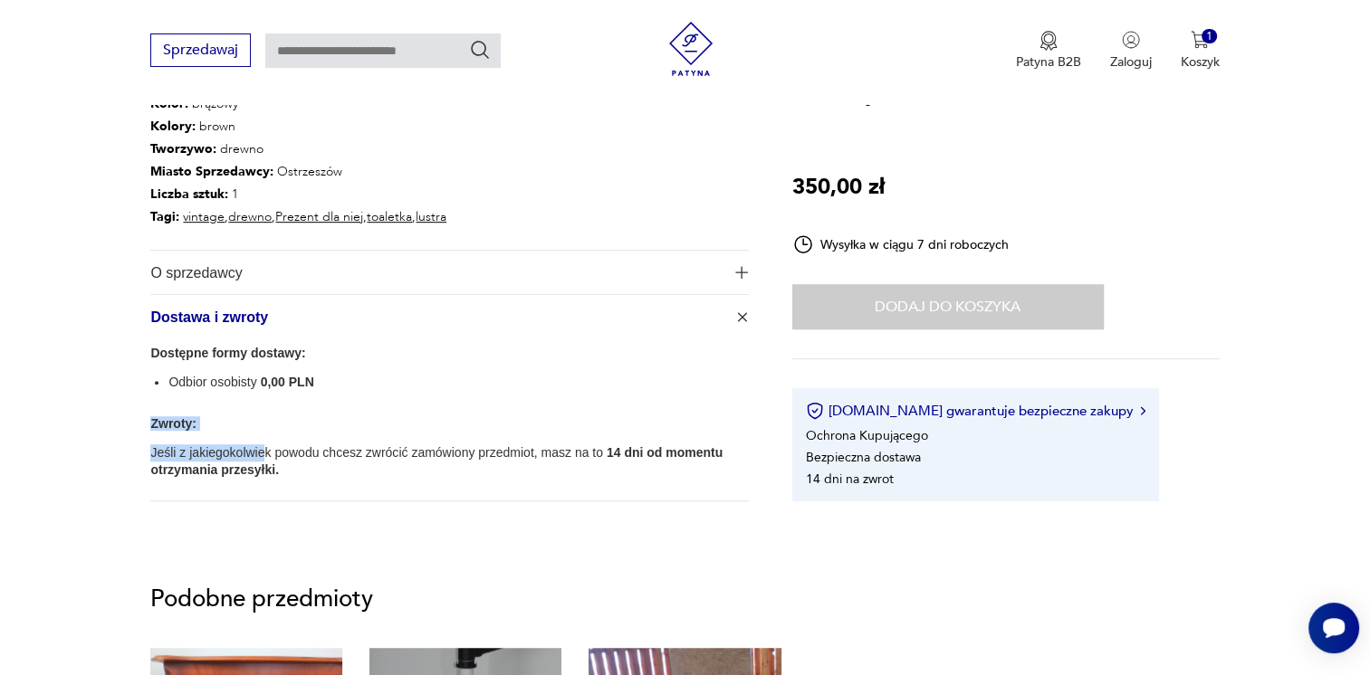
drag, startPoint x: 264, startPoint y: 451, endPoint x: 451, endPoint y: 367, distance: 204.7
click at [451, 367] on div "Dostępne formy dostawy: Odbior osobisty 0,00 PLN Zwroty: Jeśli z jakiegokolwiek…" at bounding box center [449, 410] width 598 height 137
drag, startPoint x: 451, startPoint y: 367, endPoint x: 331, endPoint y: 355, distance: 120.1
click at [331, 355] on p "Dostępne formy dostawy:" at bounding box center [449, 353] width 598 height 23
click at [328, 287] on span "O sprzedawcy" at bounding box center [436, 272] width 573 height 43
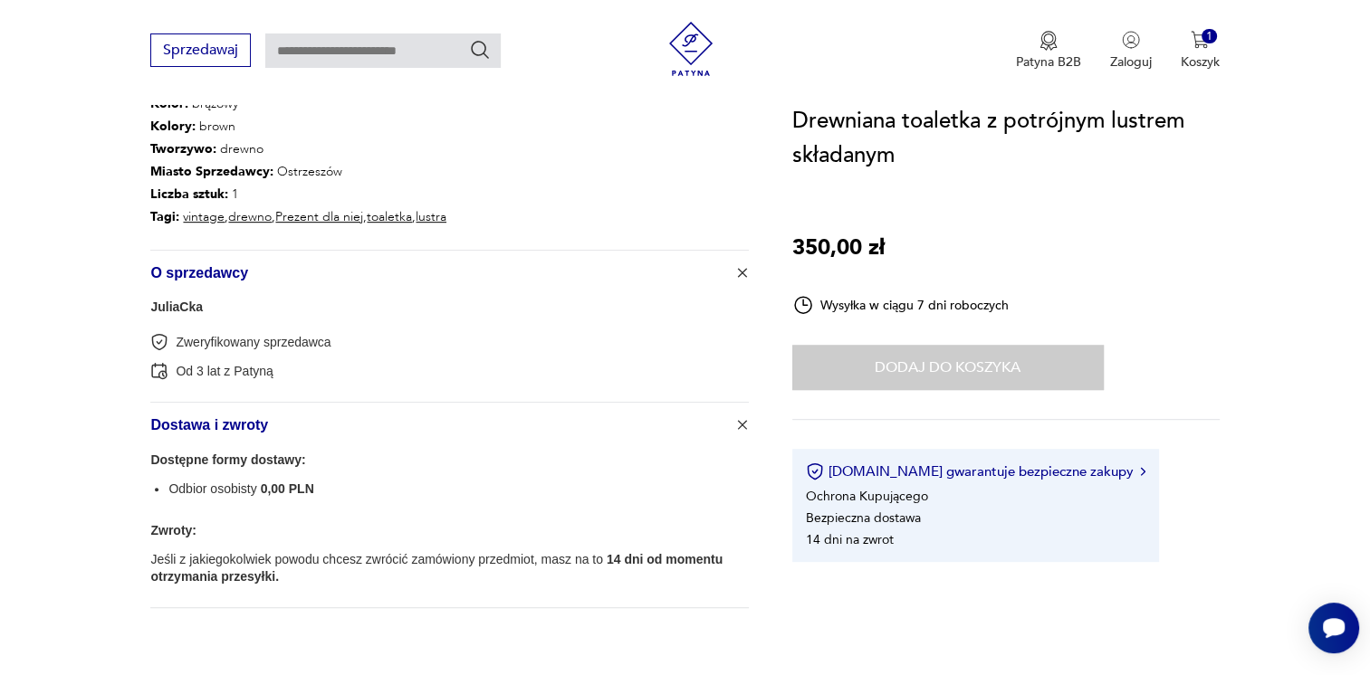
click at [179, 306] on link "JuliaCka" at bounding box center [176, 307] width 53 height 14
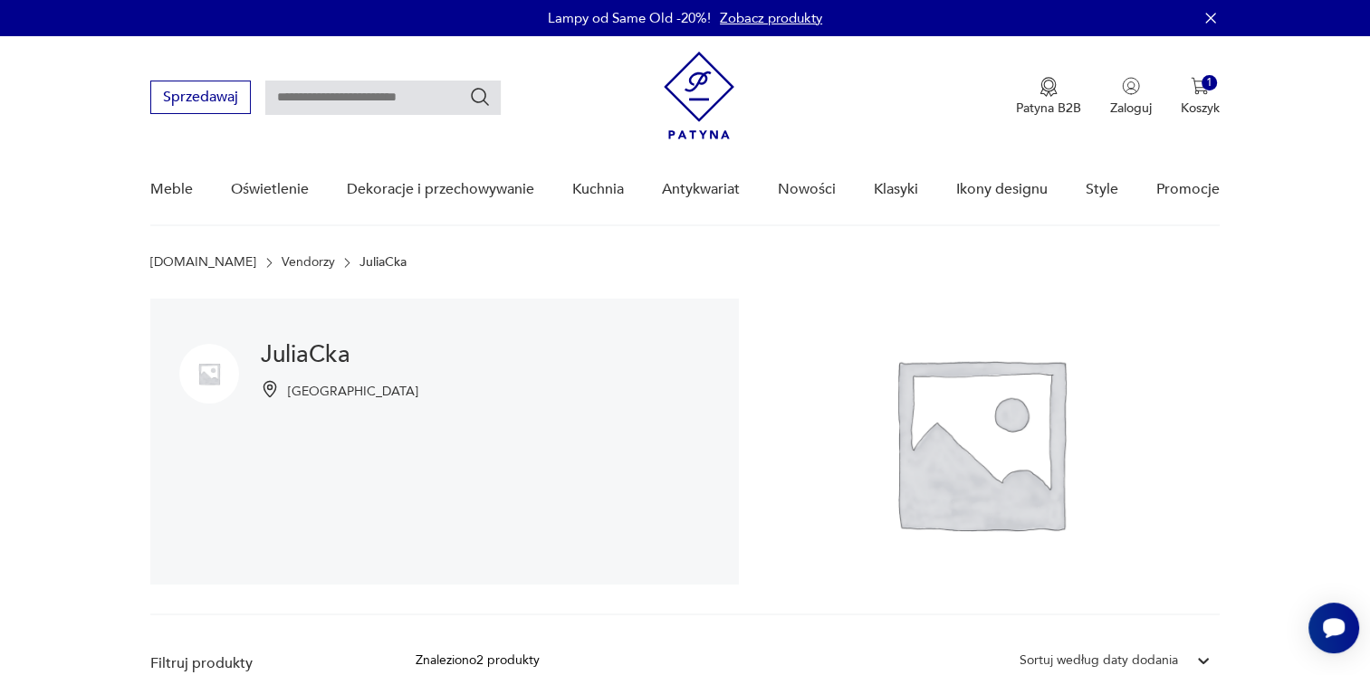
click at [978, 390] on img at bounding box center [979, 442] width 481 height 286
drag, startPoint x: 518, startPoint y: 400, endPoint x: 273, endPoint y: 376, distance: 246.6
click at [514, 400] on div "JuliaCka Kobyla Góra" at bounding box center [444, 442] width 588 height 286
drag, startPoint x: 273, startPoint y: 376, endPoint x: 344, endPoint y: 341, distance: 79.4
click at [418, 357] on div "JuliaCka Kobyla Góra" at bounding box center [444, 442] width 588 height 286
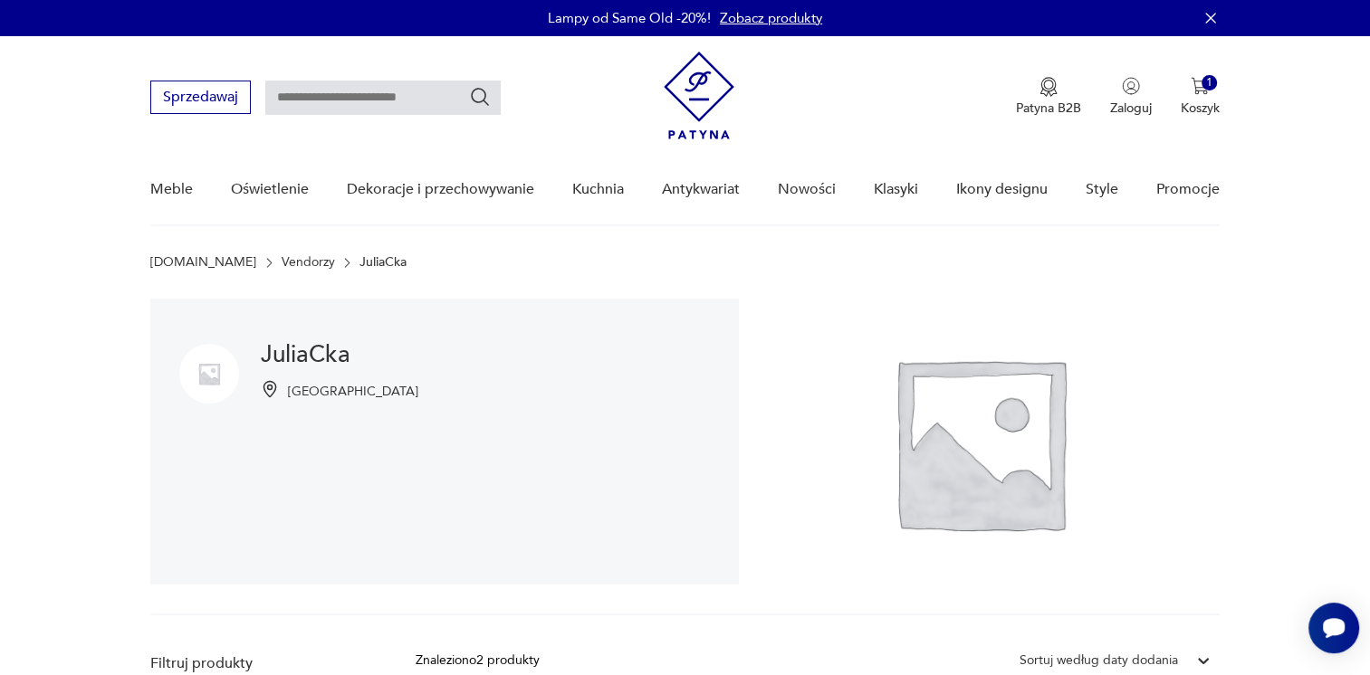
click at [315, 344] on h1 "JuliaCka" at bounding box center [340, 355] width 158 height 22
drag, startPoint x: 322, startPoint y: 394, endPoint x: 275, endPoint y: 378, distance: 49.8
click at [322, 394] on p "Kobyla Góra" at bounding box center [353, 391] width 130 height 17
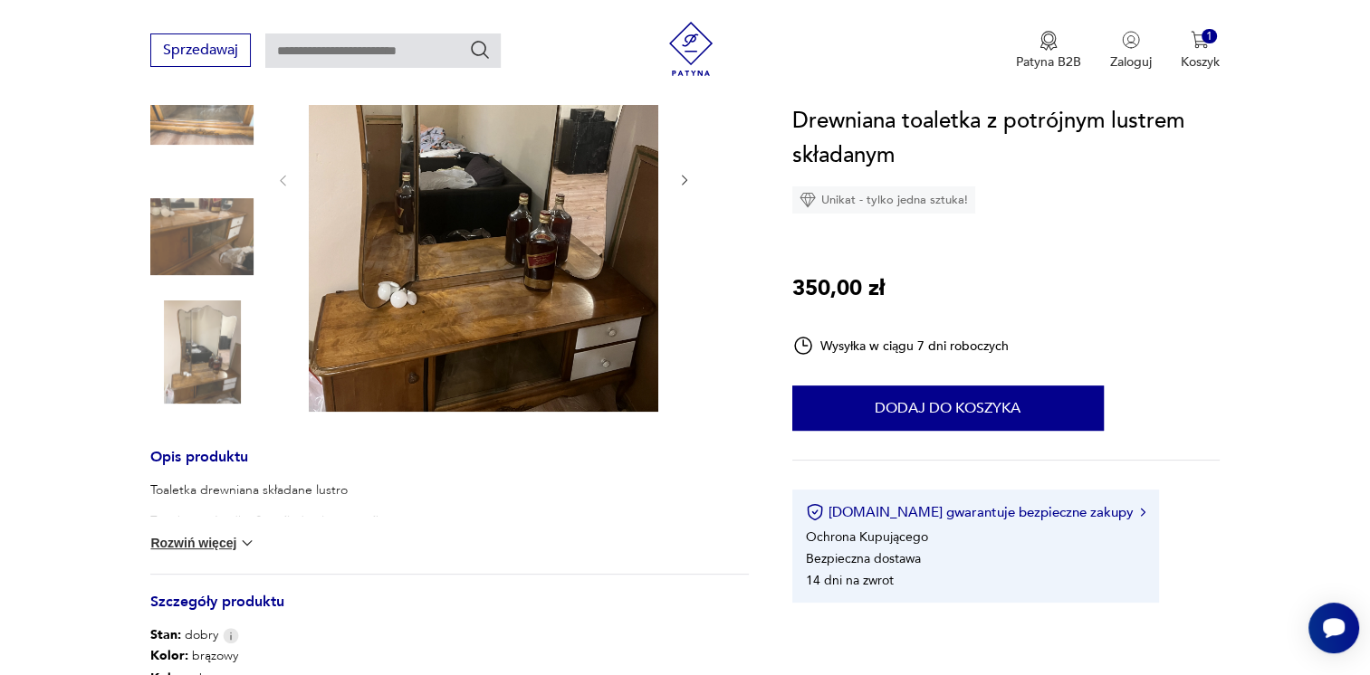
scroll to position [543, 0]
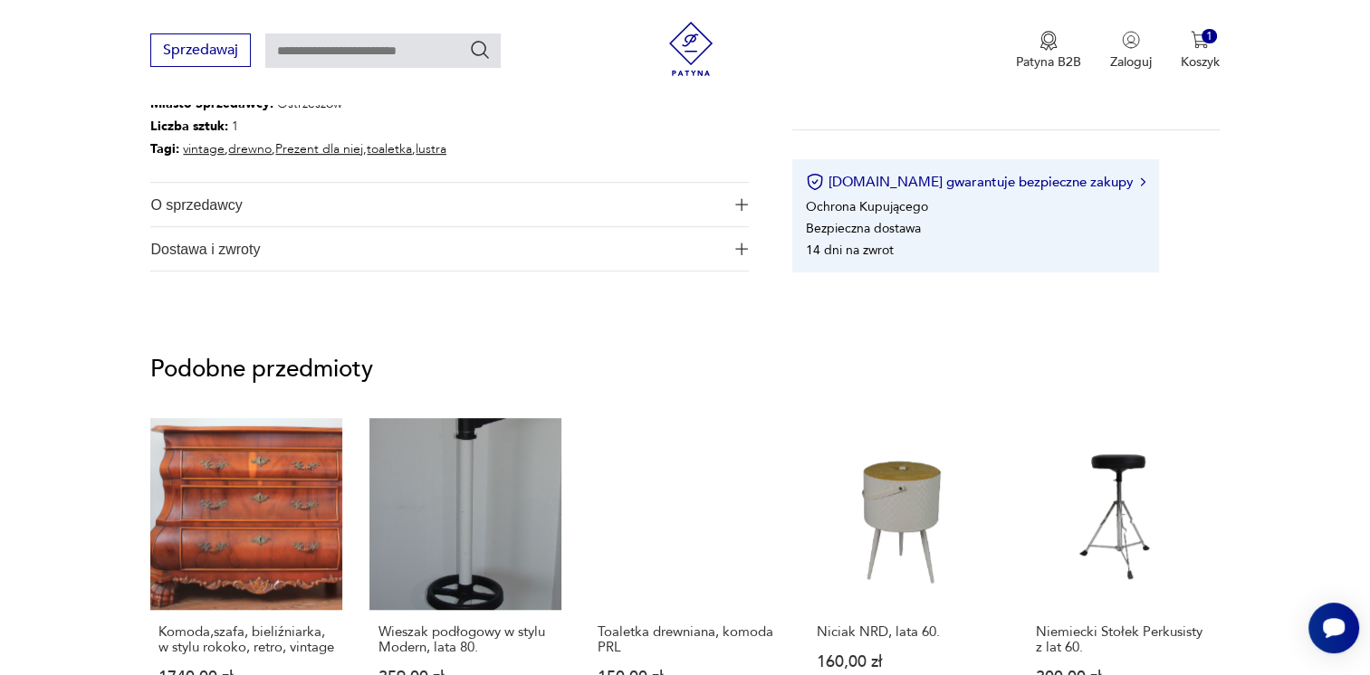
scroll to position [996, 0]
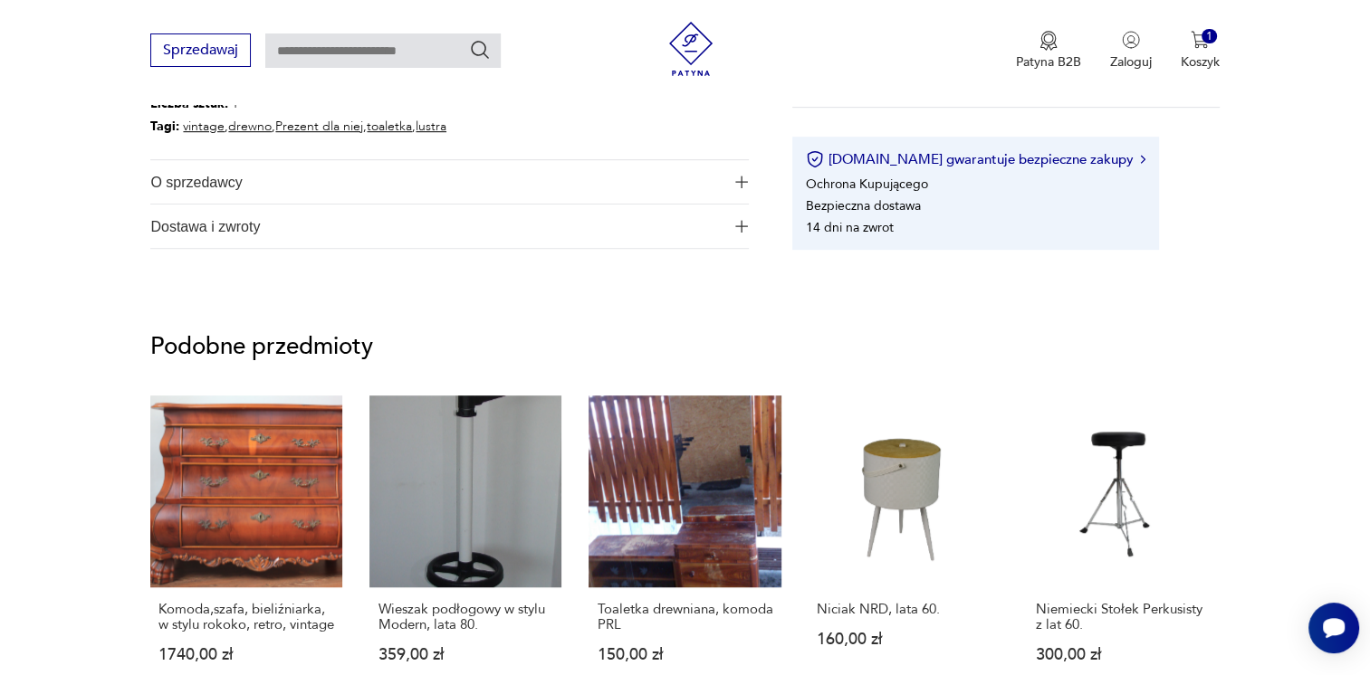
click at [362, 214] on span "Dostawa i zwroty" at bounding box center [436, 226] width 573 height 43
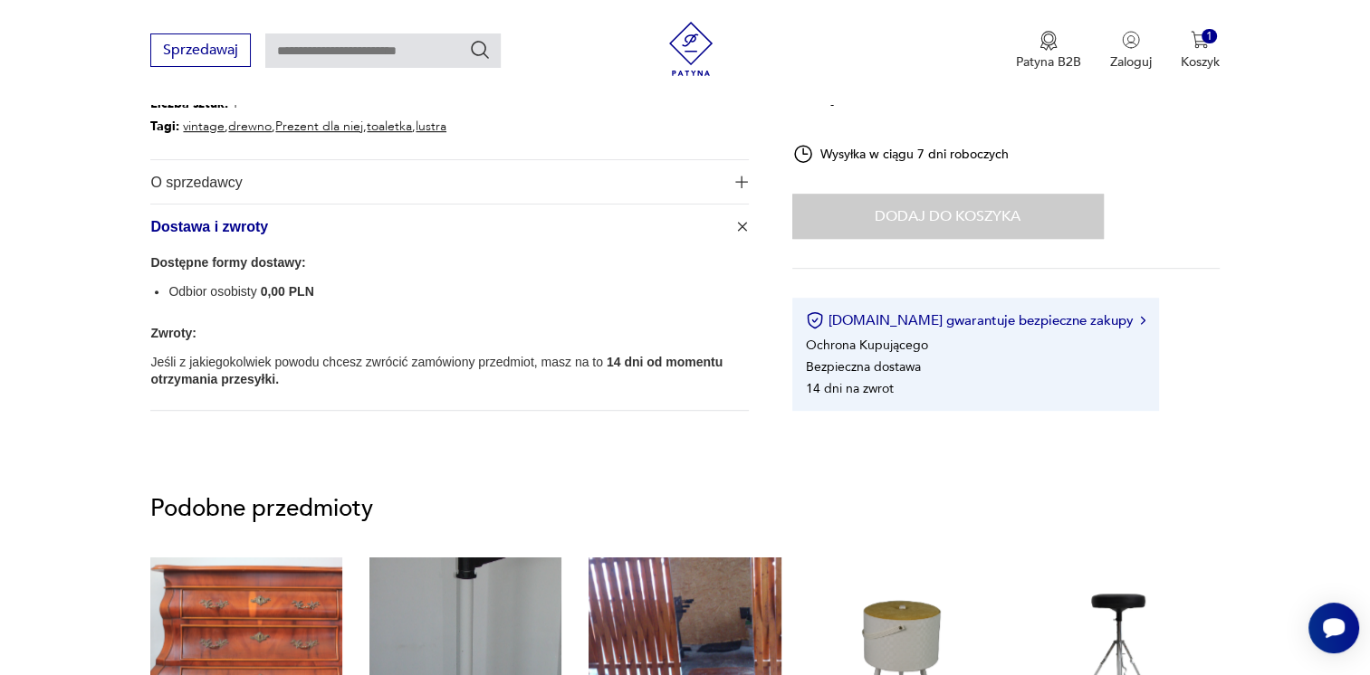
click at [379, 160] on span "O sprzedawcy" at bounding box center [436, 181] width 573 height 43
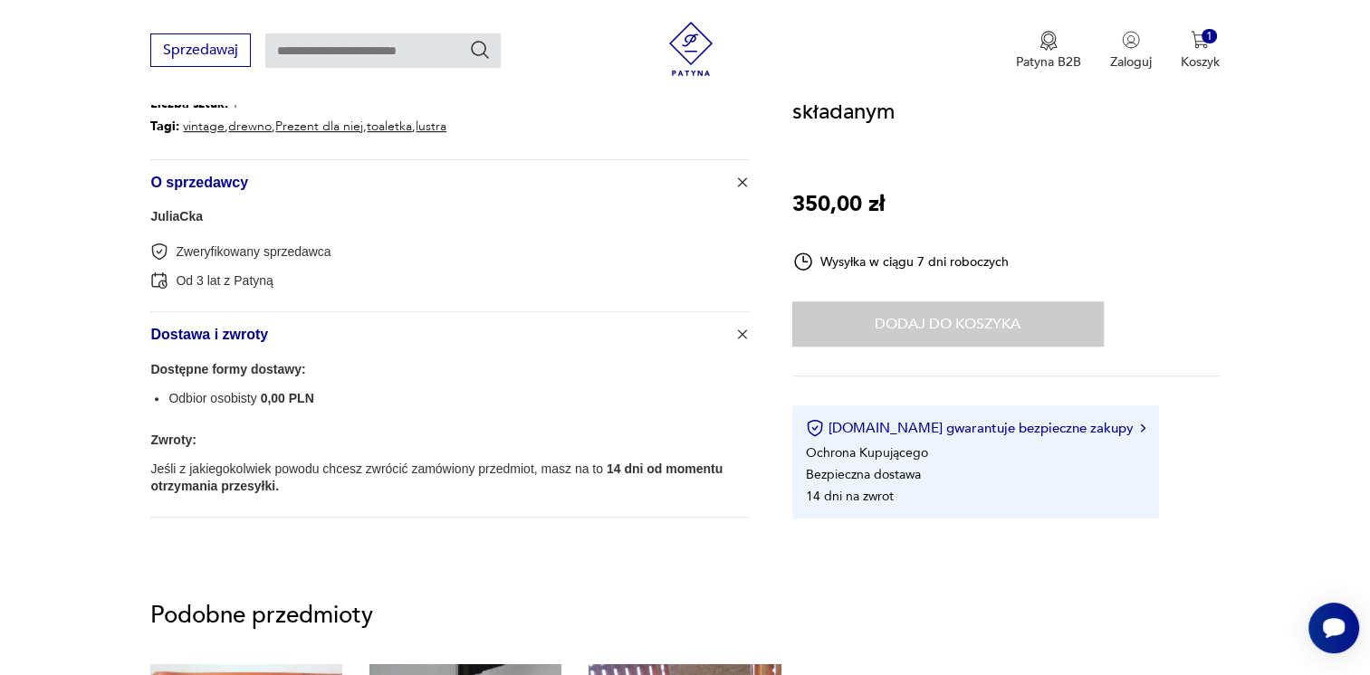
click at [379, 160] on span "O sprzedawcy" at bounding box center [436, 181] width 573 height 43
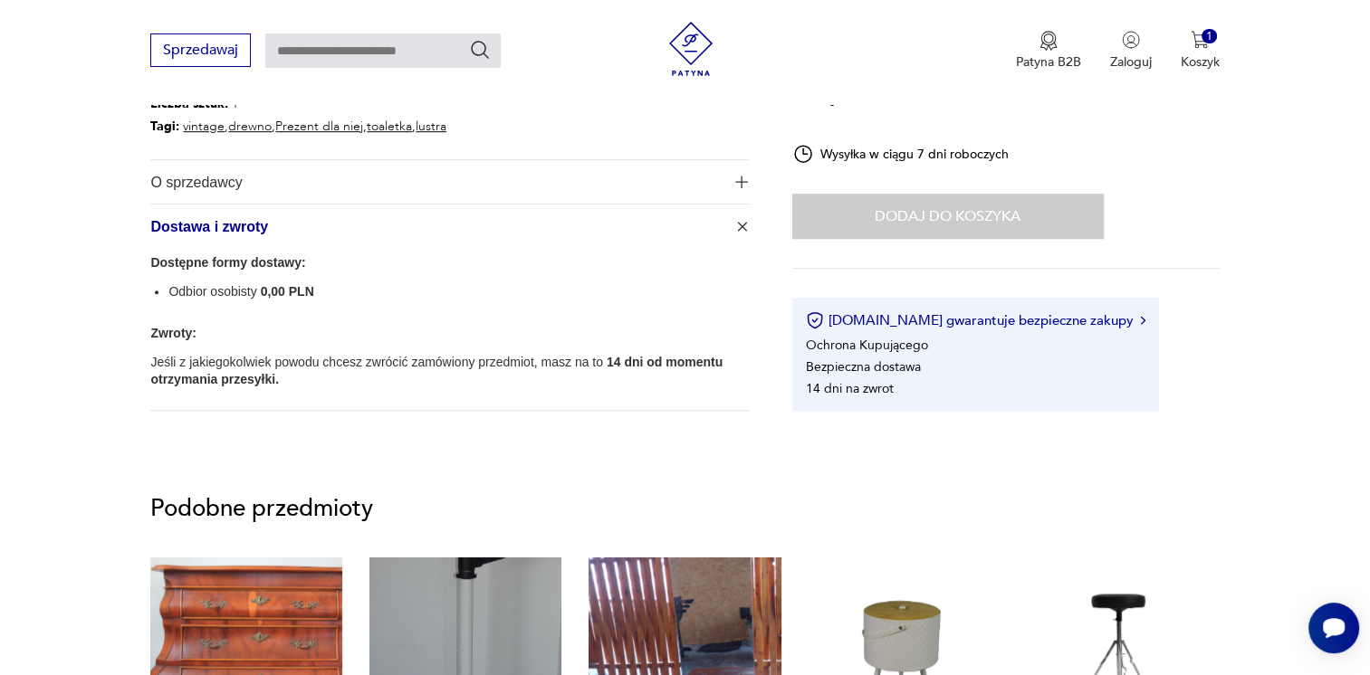
click at [374, 230] on span "Dostawa i zwroty" at bounding box center [436, 226] width 573 height 43
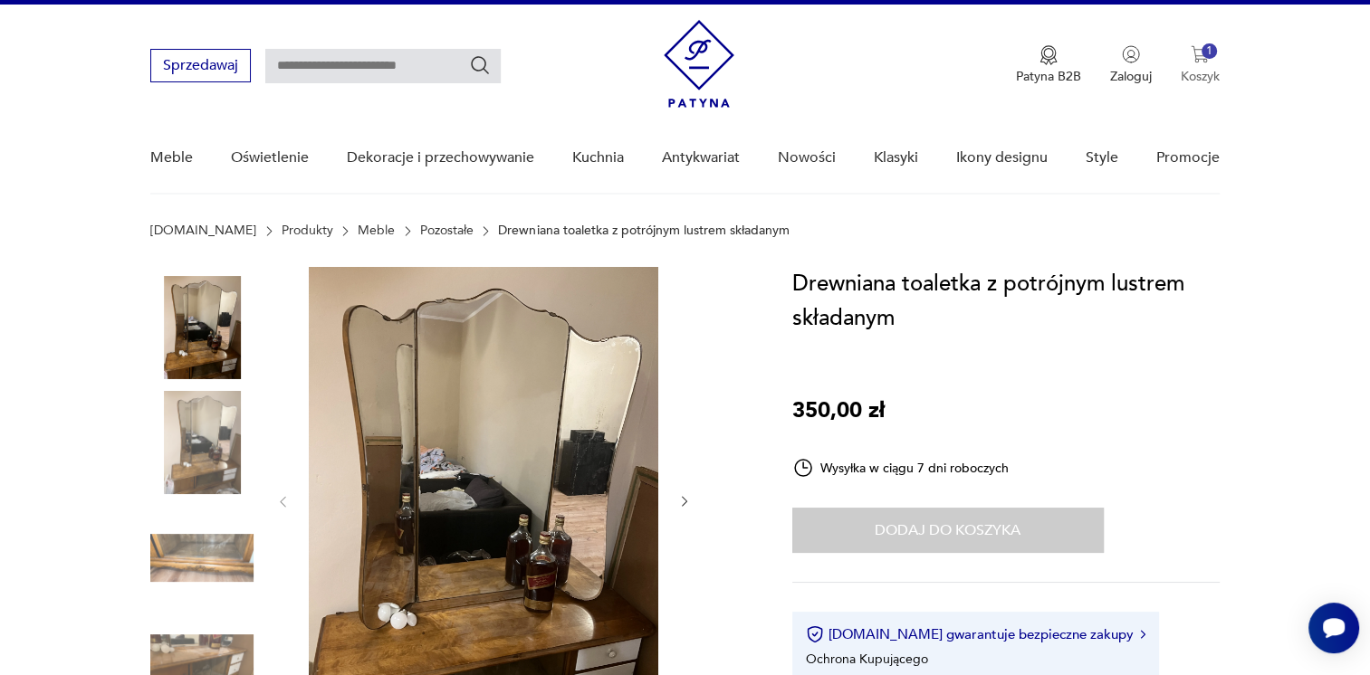
scroll to position [0, 0]
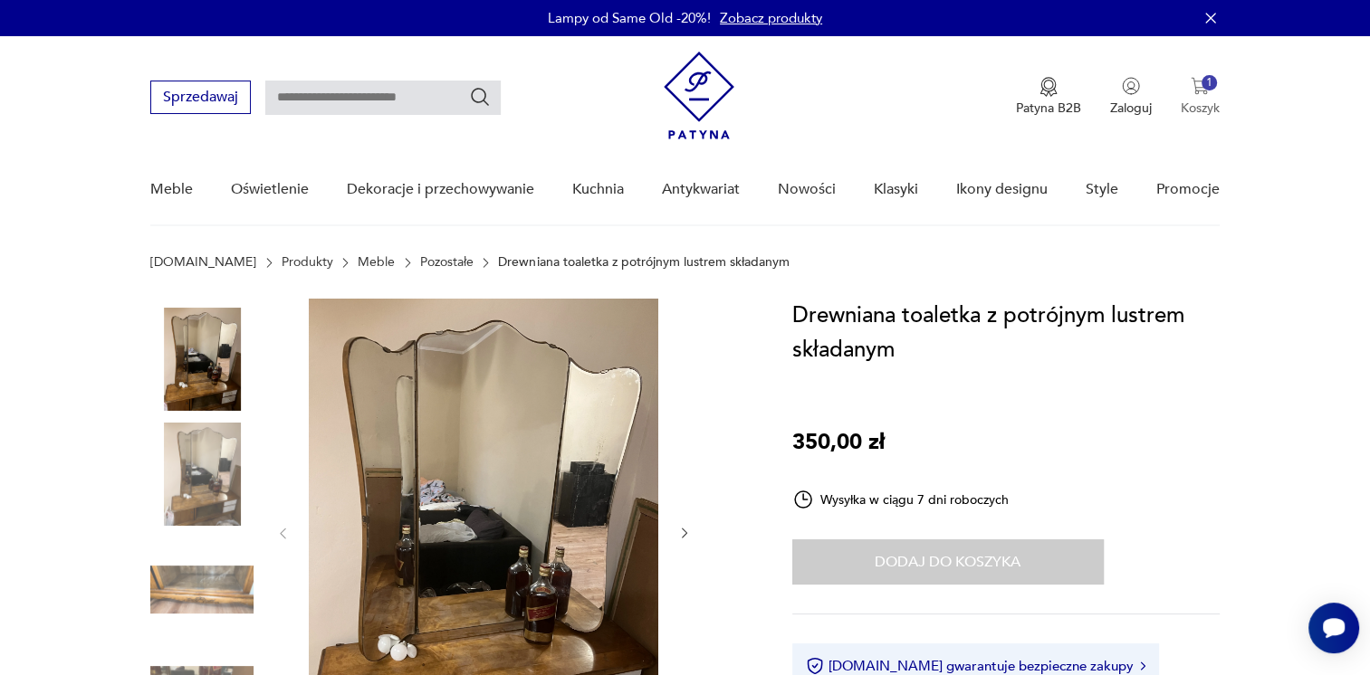
click at [1197, 97] on button "1 Koszyk" at bounding box center [1200, 97] width 39 height 40
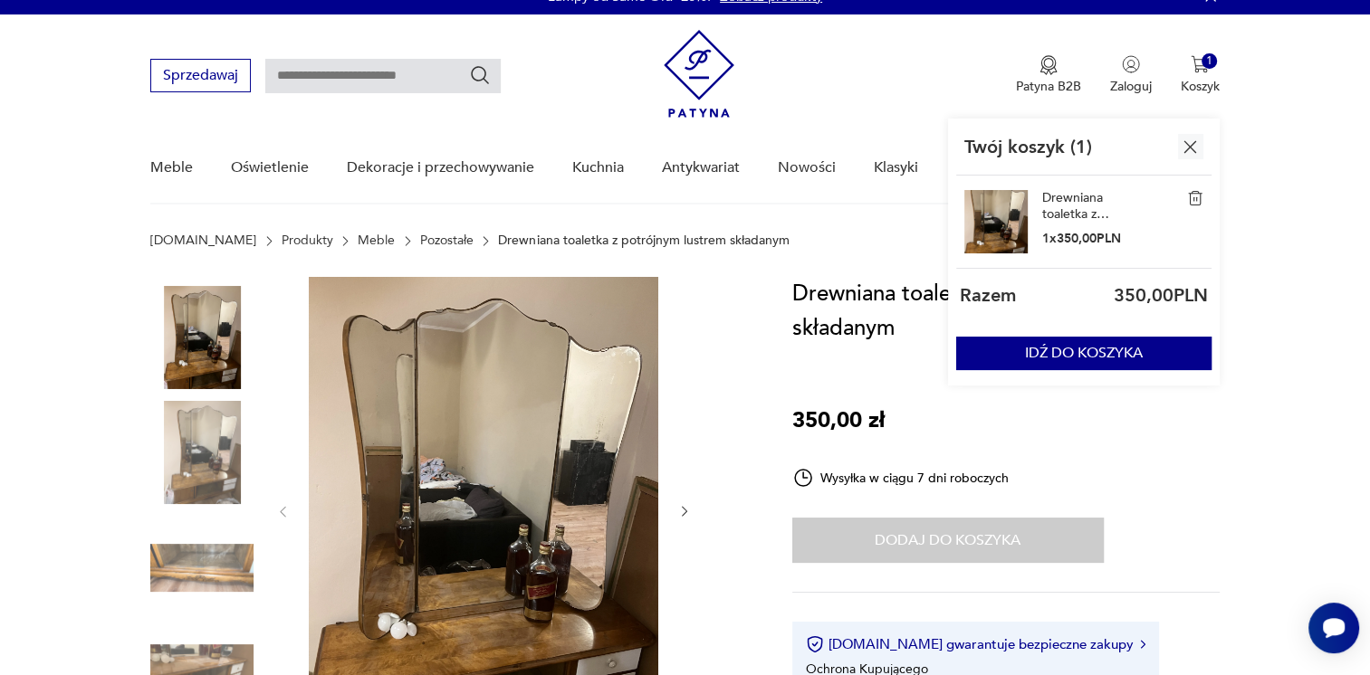
scroll to position [91, 0]
